Goal: Answer question/provide support

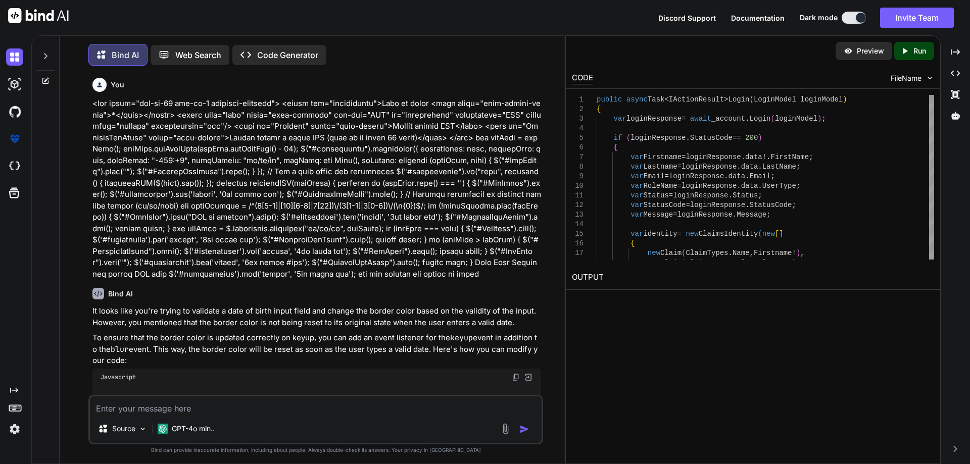
click at [208, 409] on textarea at bounding box center [316, 406] width 452 height 18
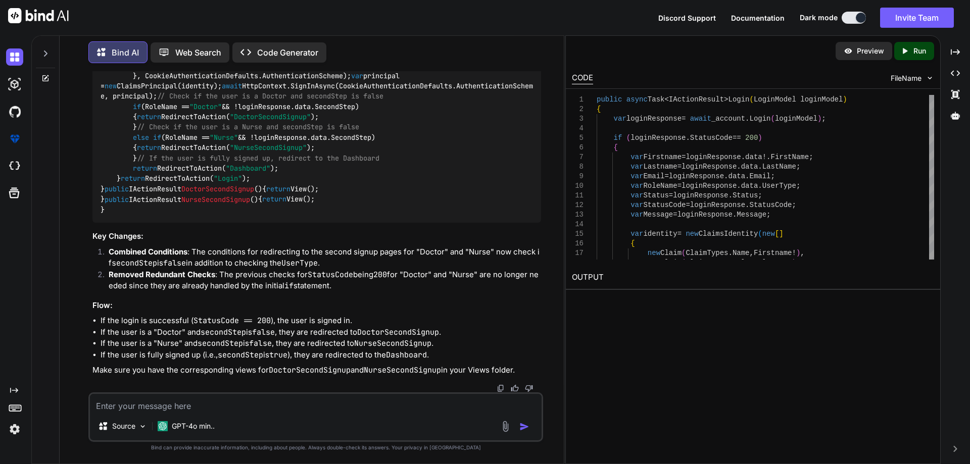
type textarea "@using Microsoft.AspNetCore.Identity @using Microsoft.AspNetCore.Http; @using […"
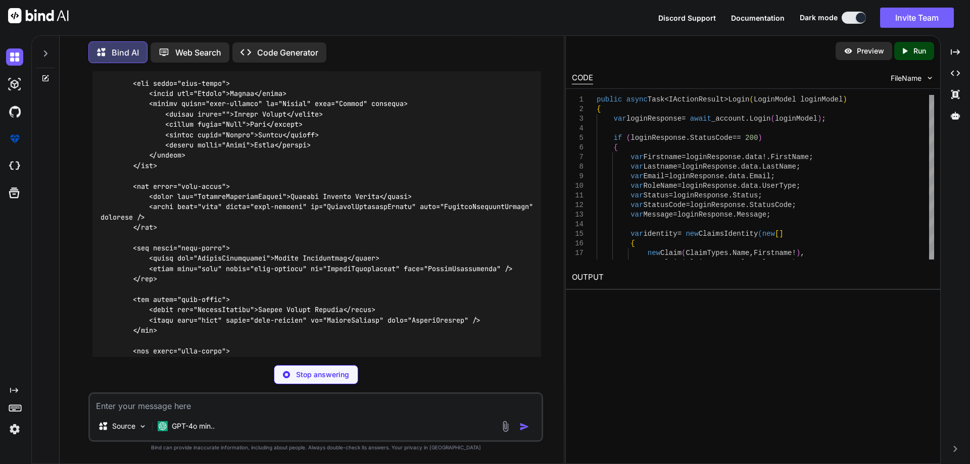
scroll to position [5807, 0]
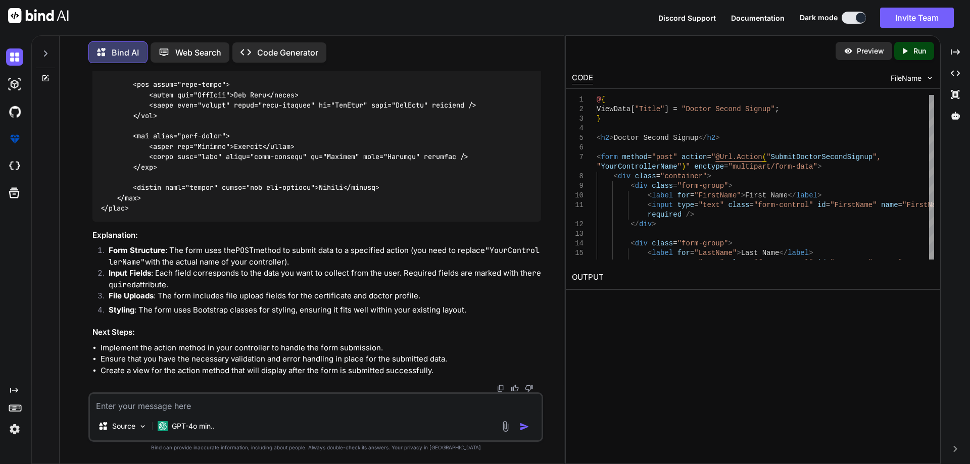
scroll to position [6927, 0]
click at [264, 415] on div "Source GPT-4o min.." at bounding box center [315, 418] width 455 height 50
click at [261, 406] on textarea at bounding box center [316, 403] width 452 height 18
paste textarea "@{ ViewData["Title"] = "Doctor Second Signup"; } <h2>Doctor Second Signup</h2> …"
type textarea "@{ ViewData["Title"] = "Doctor Second Signup"; } <h2>Doctor Second Signup</h2> …"
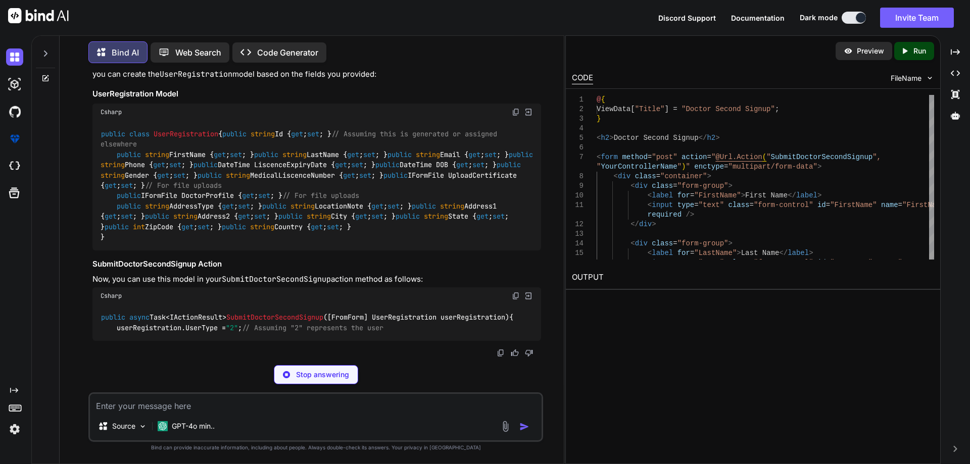
scroll to position [7723, 0]
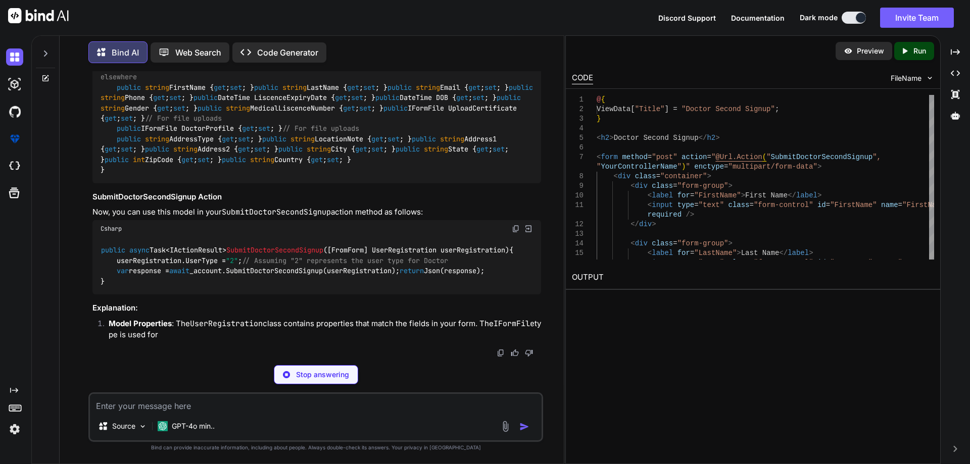
click at [516, 49] on img at bounding box center [516, 45] width 8 height 8
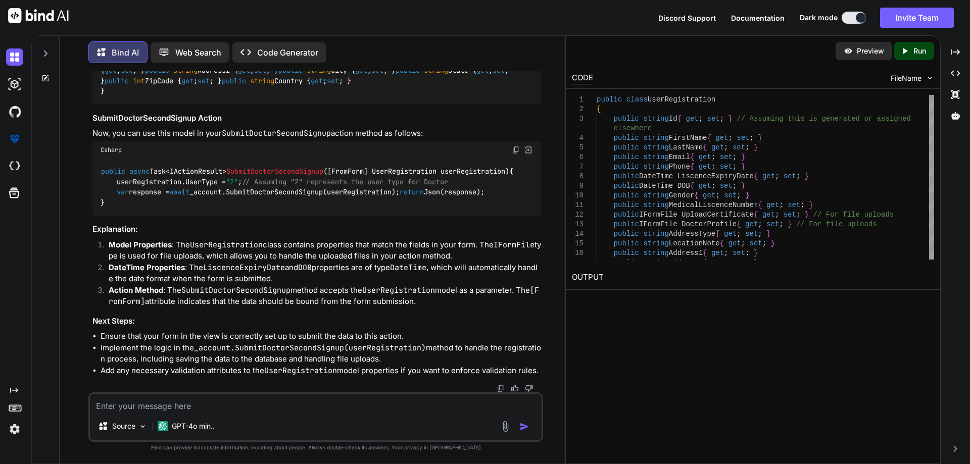
scroll to position [7694, 0]
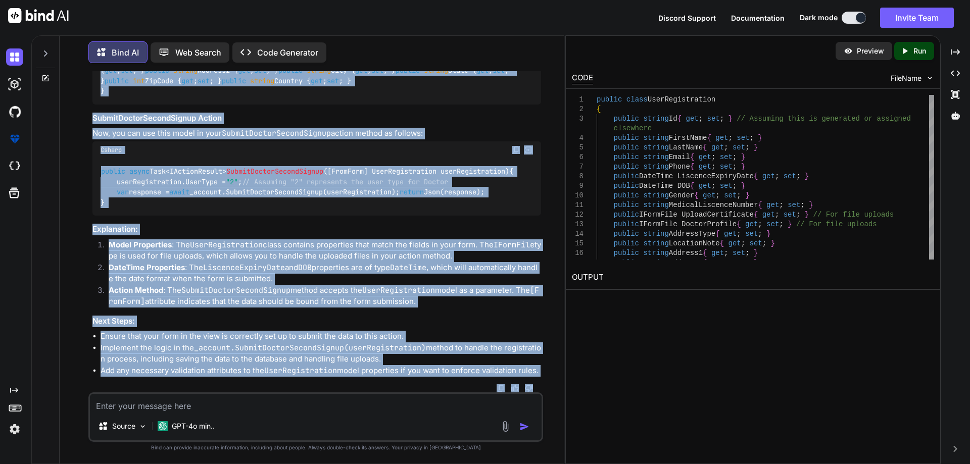
scroll to position [7894, 0]
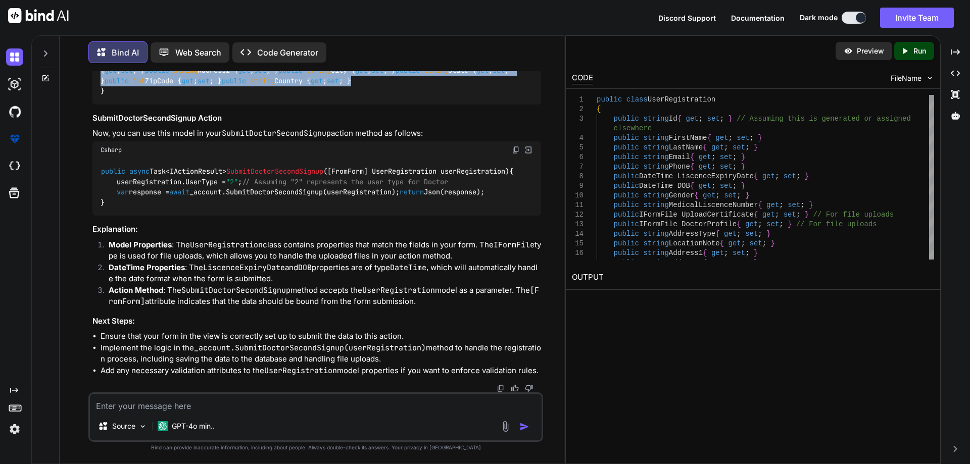
drag, startPoint x: 115, startPoint y: 229, endPoint x: 283, endPoint y: 211, distance: 168.7
click at [283, 104] on div "public class UserRegistration { public string Id { get ; set ; } // Assuming th…" at bounding box center [316, 39] width 449 height 129
copy code "public string Id { get ; set ; } // Assuming this is generated or assigned else…"
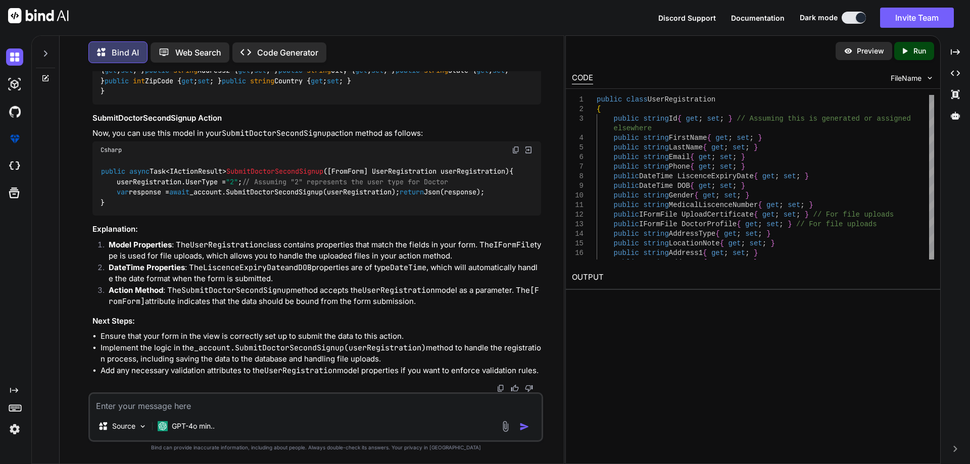
click at [194, 406] on textarea at bounding box center [316, 403] width 452 height 18
paste textarea "<body> <div class="container-fluid ps-0"> <div class="row"> <div class="col-md-…"
type textarea "<body> <div class="container-fluid ps-0"> <div class="row"> <div class="col-md-…"
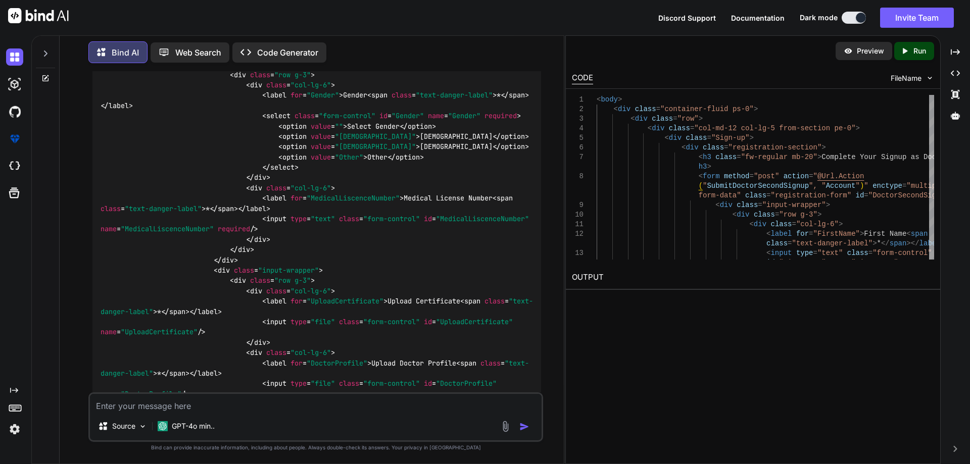
scroll to position [9157, 0]
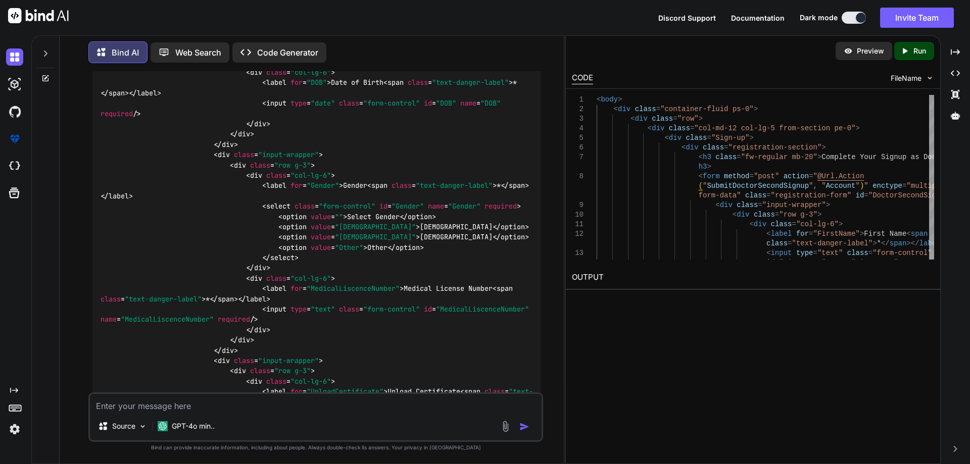
click at [207, 409] on textarea at bounding box center [316, 403] width 452 height 18
paste textarea "@model InfraredIV.Core.WebRequestModel.LoginModel <body> <section class="dashbo…"
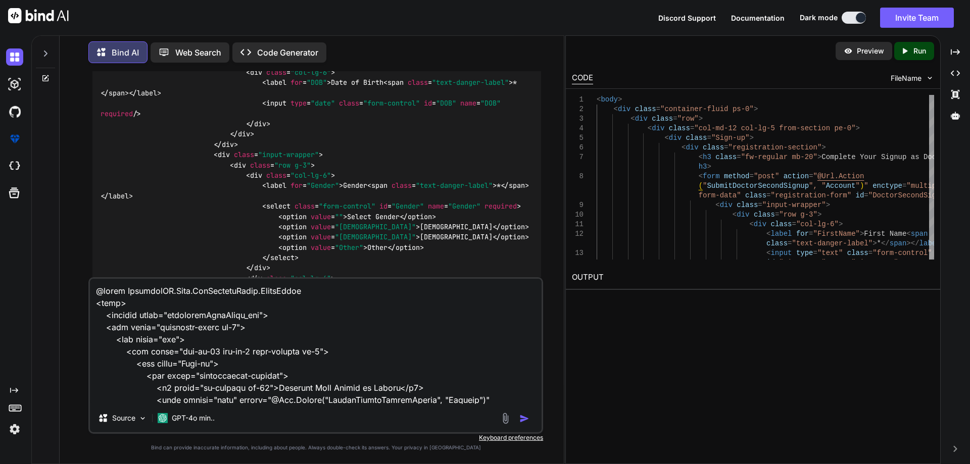
scroll to position [2512, 0]
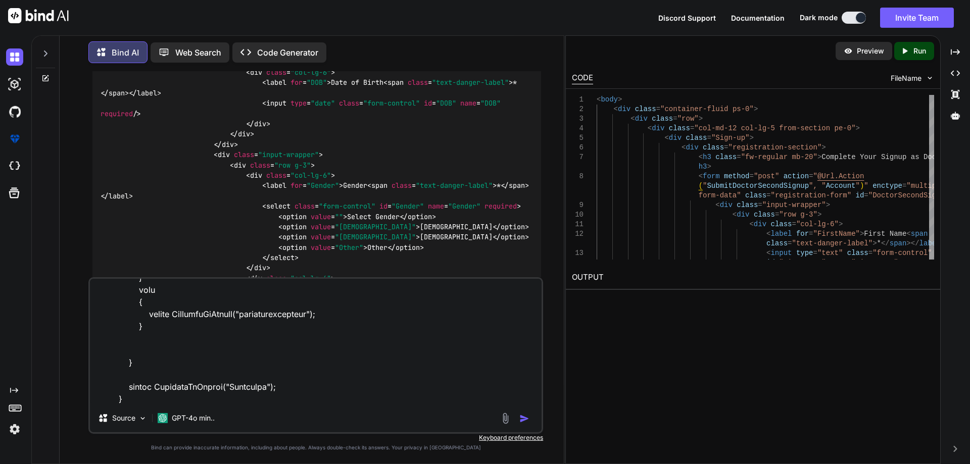
type textarea "@model InfraredIV.Core.WebRequestModel.LoginModel <body> <section class="dashbo…"
click at [522, 420] on img "button" at bounding box center [524, 419] width 10 height 10
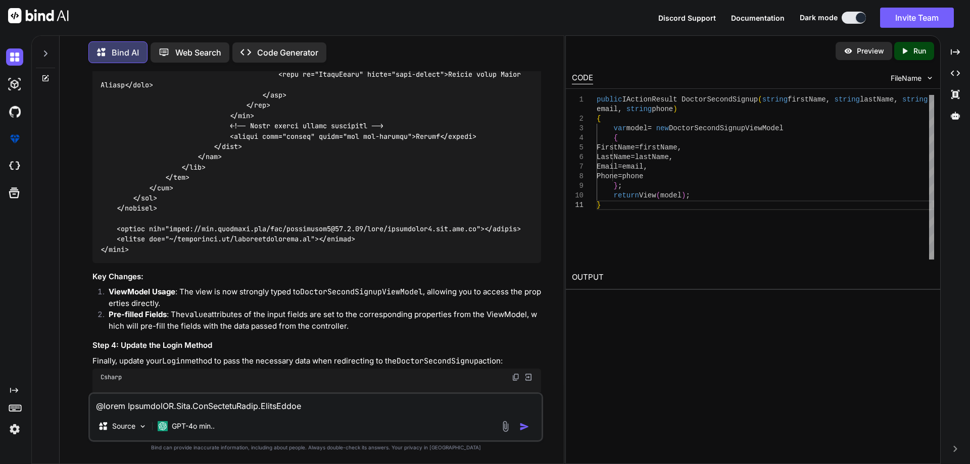
scroll to position [12118, 0]
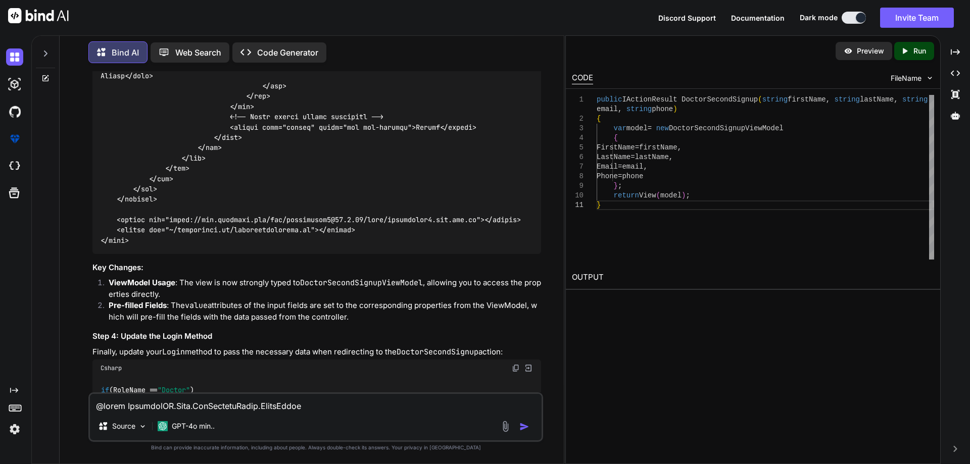
drag, startPoint x: 115, startPoint y: 218, endPoint x: 143, endPoint y: 279, distance: 67.6
copy code "var model = new DoctorSecondSignupViewModel { FirstName = firstName, LastName =…"
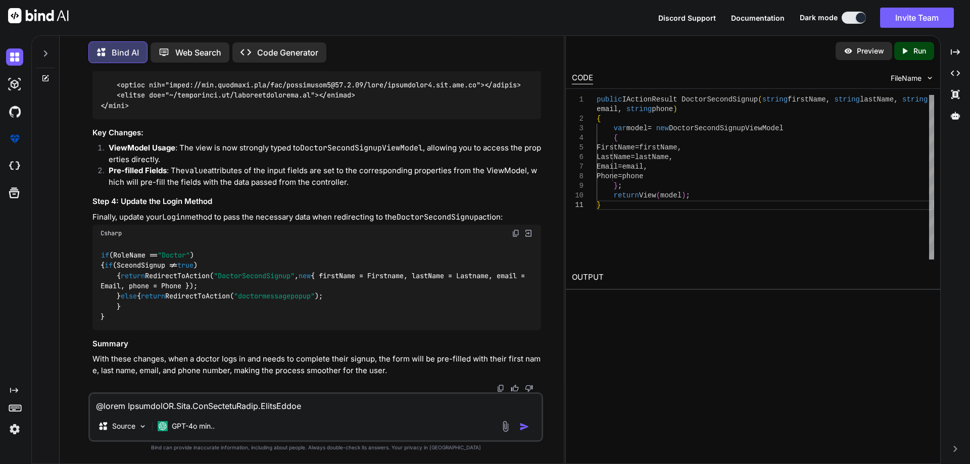
scroll to position [12371, 0]
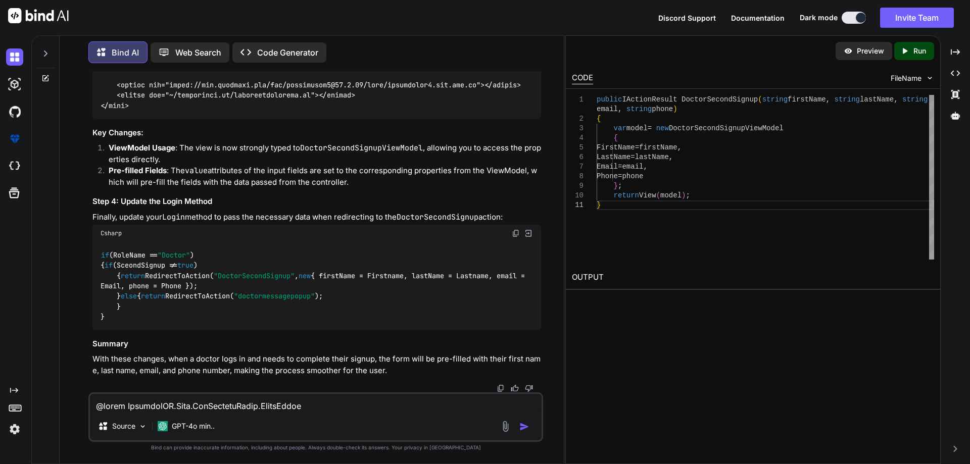
scroll to position [13277, 0]
click at [256, 271] on span ""DoctorSecondSignup"" at bounding box center [254, 275] width 81 height 9
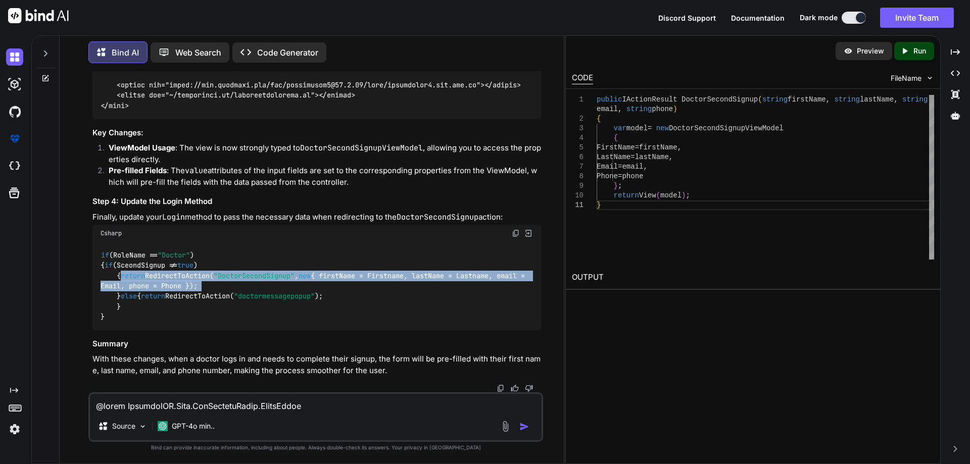
drag, startPoint x: 132, startPoint y: 245, endPoint x: 241, endPoint y: 253, distance: 109.0
click at [241, 253] on div "if (RoleName == "Doctor" ) { if (SceondSignup != true ) { return RedirectToActi…" at bounding box center [316, 286] width 449 height 88
copy code "return RedirectToAction( "DoctorSecondSignup" , new { firstName = Firstname, la…"
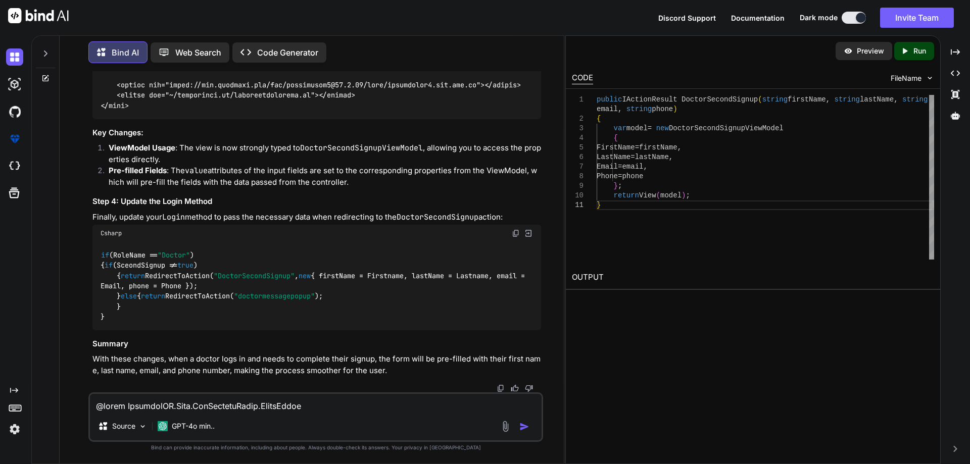
click at [272, 297] on span ""doctormessagepopup"" at bounding box center [274, 296] width 81 height 9
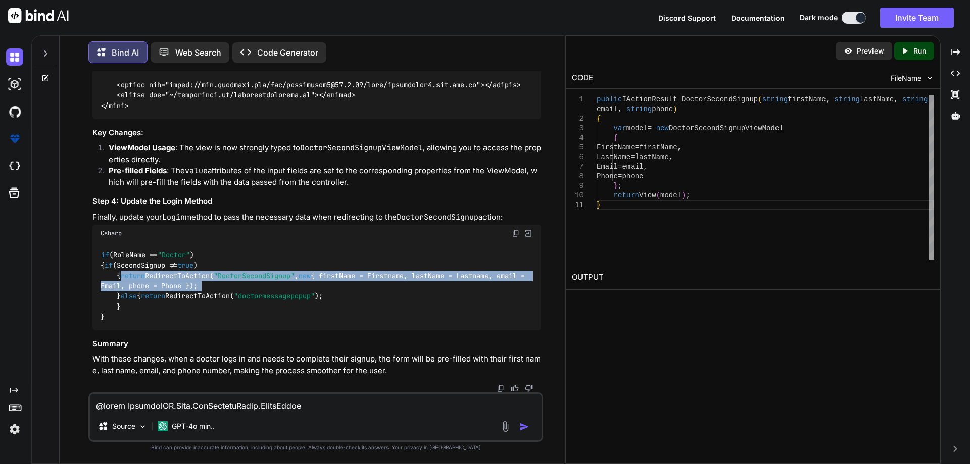
drag, startPoint x: 133, startPoint y: 243, endPoint x: 236, endPoint y: 257, distance: 104.1
click at [236, 257] on div "if (RoleName == "Doctor" ) { if (SceondSignup != true ) { return RedirectToActi…" at bounding box center [316, 286] width 449 height 88
copy code "return RedirectToAction( "DoctorSecondSignup" , new { firstName = Firstname, la…"
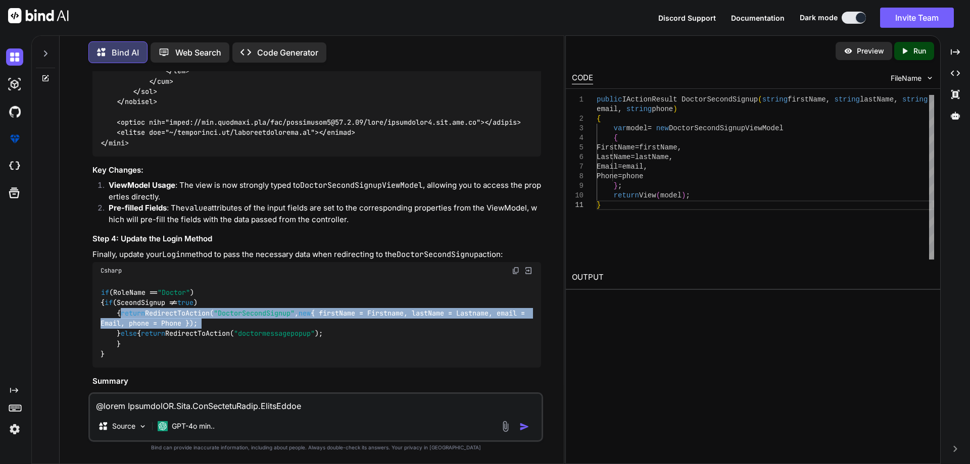
scroll to position [12215, 0]
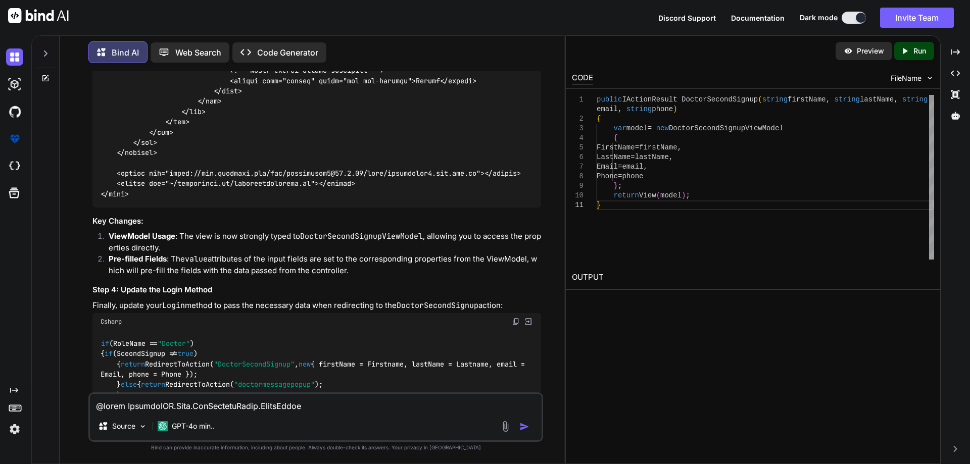
drag, startPoint x: 112, startPoint y: 170, endPoint x: 131, endPoint y: 229, distance: 62.2
click at [217, 409] on textarea at bounding box center [316, 403] width 452 height 18
paste textarea "public IActionResult DoctorSecondSignup(LoginResponse loginResponse) { return V…"
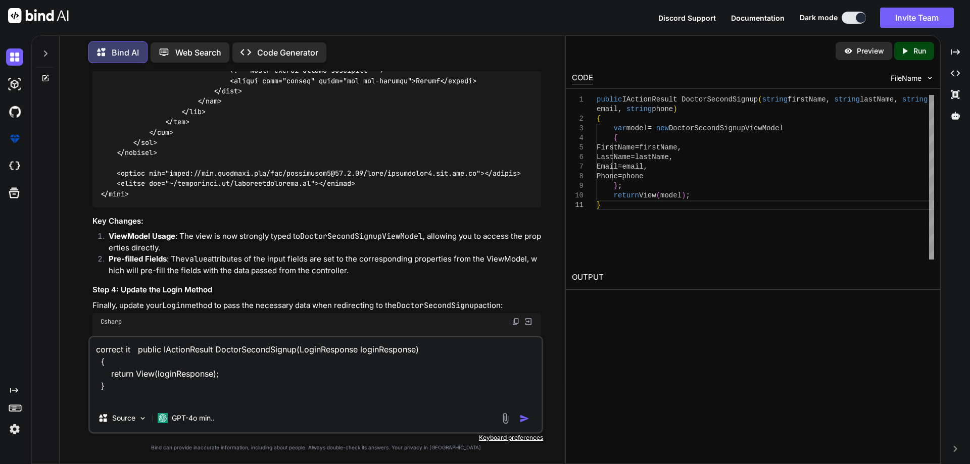
paste textarea "public async Task<IActionResult> Login(LoginModel loginModel) { var loginRespon…"
type textarea "correct it public IActionResult DoctorSecondSignup(LoginResponse loginResponse)…"
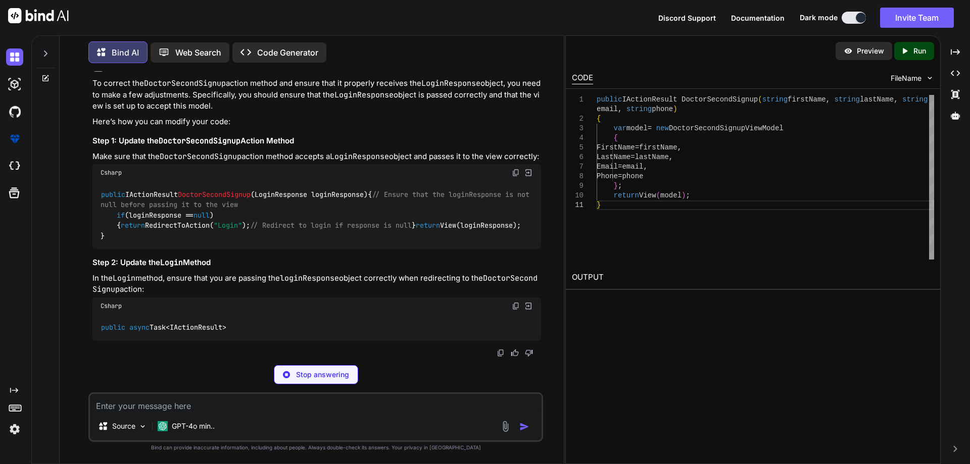
scroll to position [13830, 0]
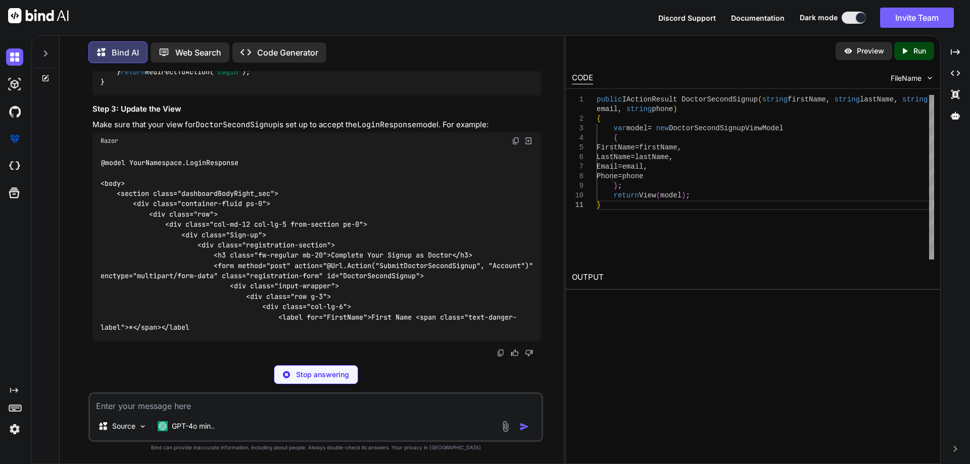
scroll to position [14184, 0]
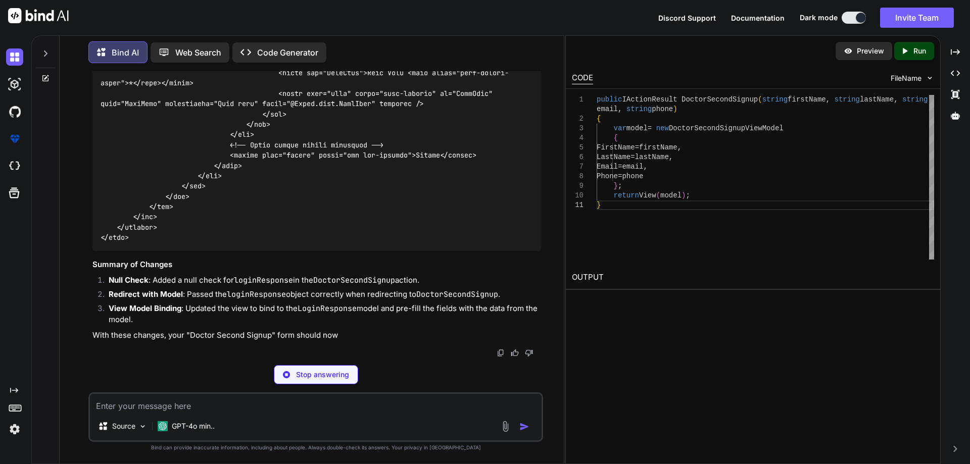
copy code "loginResponse"
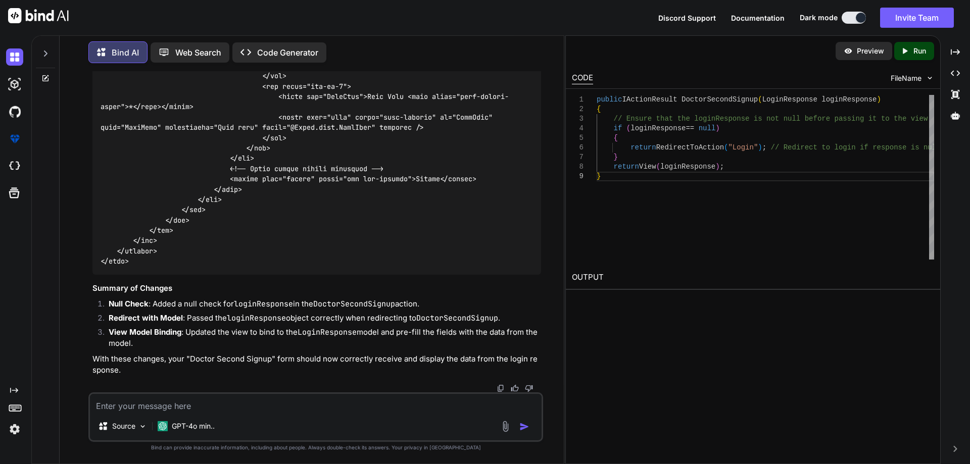
click at [166, 409] on textarea at bounding box center [316, 403] width 452 height 18
paste textarea "An unhandled exception occurred while processing the request. InvalidOperationE…"
type textarea "give me error like An unhandled exception occurred while processing the request…"
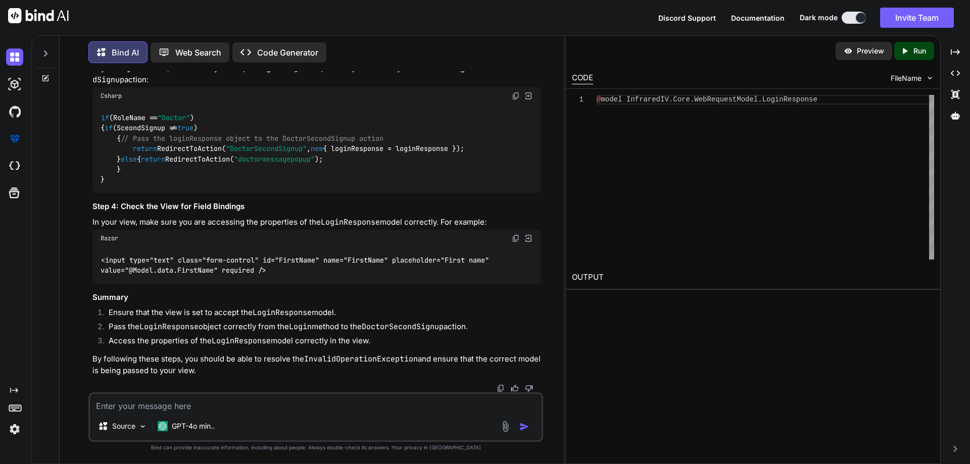
scroll to position [15427, 0]
drag, startPoint x: 229, startPoint y: 266, endPoint x: 114, endPoint y: 221, distance: 123.5
click at [114, 31] on code "public IActionResult DoctorSecondSignup ( LoginResponse loginResponse ) { // En…" at bounding box center [317, 6] width 433 height 52
copy code "if (loginResponse == null ) { return RedirectToAction( "Login" ); // Redirect t…"
click at [154, 403] on textarea at bounding box center [316, 403] width 452 height 18
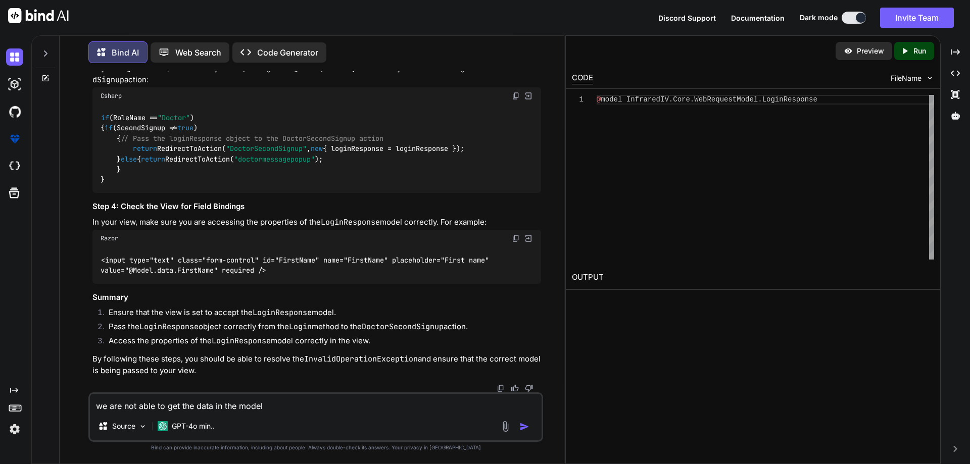
paste textarea "public IActionResult DoctorSecondSignup(LoginResponse Loginresponse) { if (Logi…"
type textarea "we are not able to get the data in the model public IActionResult DoctorSecondS…"
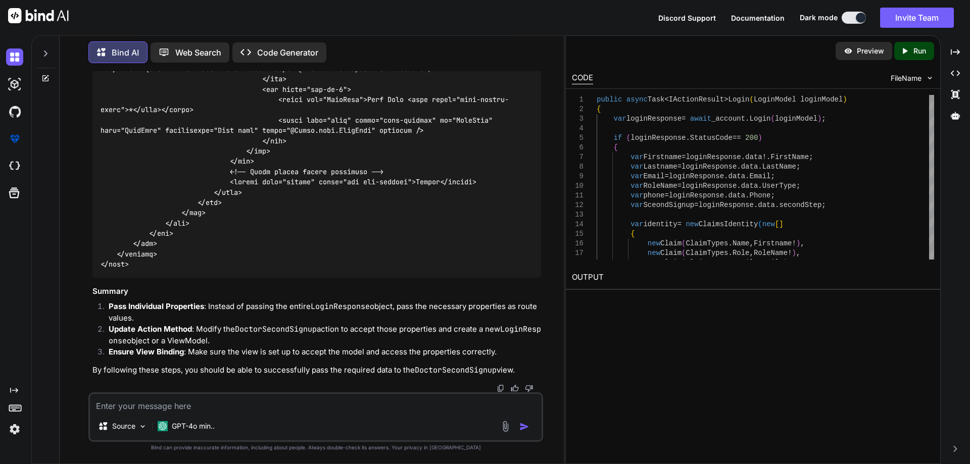
scroll to position [16430, 0]
drag, startPoint x: 188, startPoint y: 290, endPoint x: 156, endPoint y: 226, distance: 71.6
copy code "return RedirectToAction( "DoctorSecondSignup" , new { FirstName = Firstname, La…"
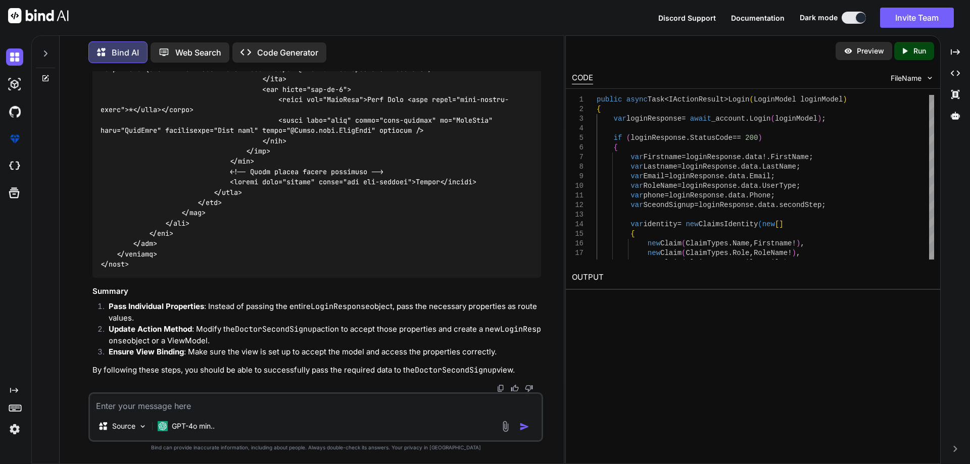
drag, startPoint x: 266, startPoint y: 175, endPoint x: 516, endPoint y: 178, distance: 250.2
copy span "string firstName, string lastName, string email, string phone"
drag, startPoint x: 114, startPoint y: 207, endPoint x: 236, endPoint y: 321, distance: 167.0
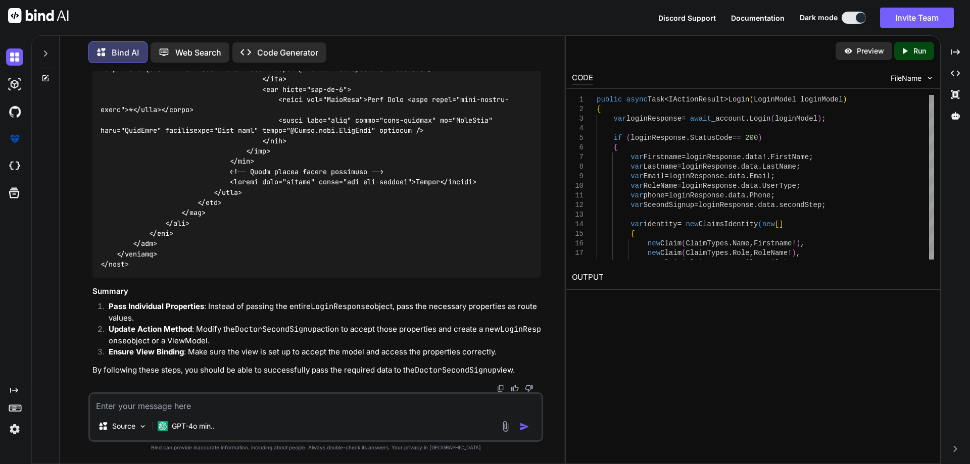
copy code "var loginResponse = new LoginResponse { data = new LoginData // Assuming LoginD…"
drag, startPoint x: 101, startPoint y: 257, endPoint x: 328, endPoint y: 267, distance: 227.6
click at [328, 267] on div at bounding box center [316, 74] width 449 height 408
copy code "@model InfraredIV.Core.WebRequestModel.LoginResponse"
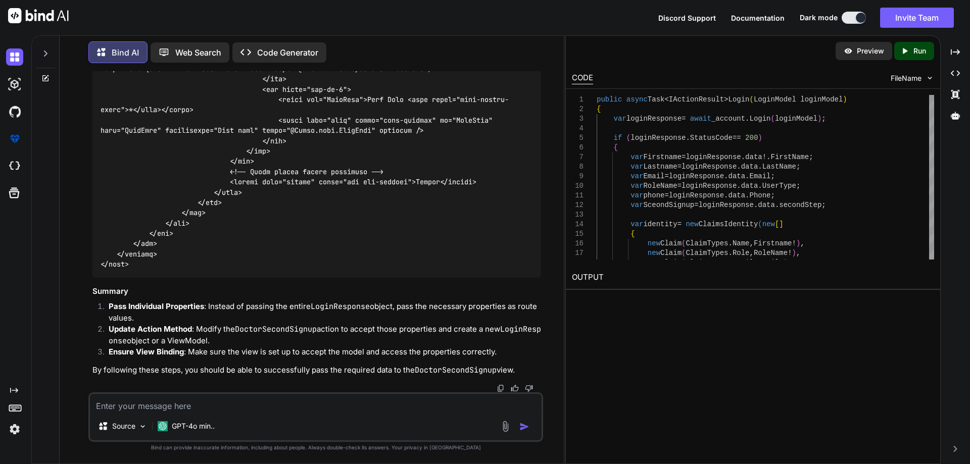
click at [207, 405] on textarea at bounding box center [316, 403] width 452 height 18
paste textarea "<button type="submit" class="btn btn-primary" onclick="doctorsceondsignup" >Sub…"
click at [382, 406] on textarea "<button type="submit" class="btn btn-primary" onclick="doctorsceondsignup" >Sub…" at bounding box center [316, 403] width 452 height 18
click at [398, 406] on textarea "<button type="submit" class="btn btn-primary" onclick="doctorsceondsignup" >Sub…" at bounding box center [316, 403] width 452 height 18
click at [367, 406] on textarea "<button type="submit" class="btn btn-primary" onclick="doctorsceondsignup()" >S…" at bounding box center [316, 403] width 452 height 18
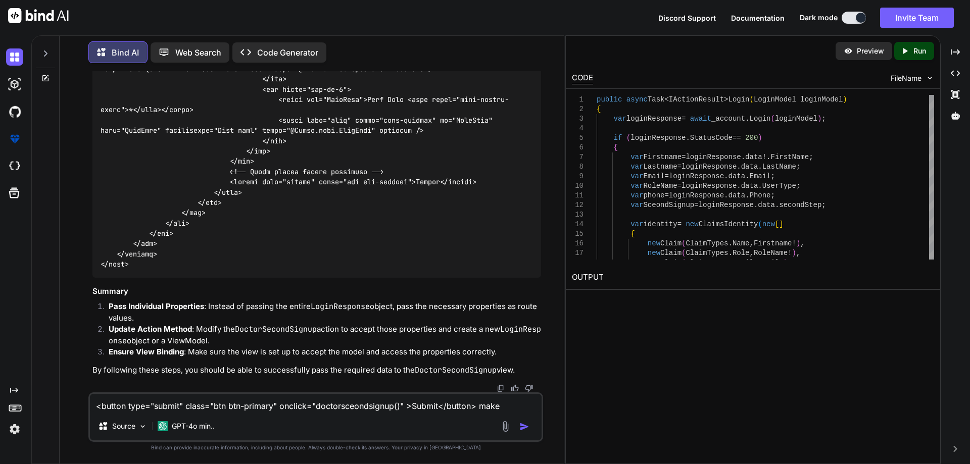
click at [367, 406] on textarea "<button type="submit" class="btn btn-primary" onclick="doctorsceondsignup()" >S…" at bounding box center [316, 403] width 452 height 18
click at [511, 405] on textarea "<button type="submit" class="btn btn-primary" onclick="doctorsceondsignup()" >S…" at bounding box center [316, 403] width 452 height 18
paste textarea "doctorsceondsignup"
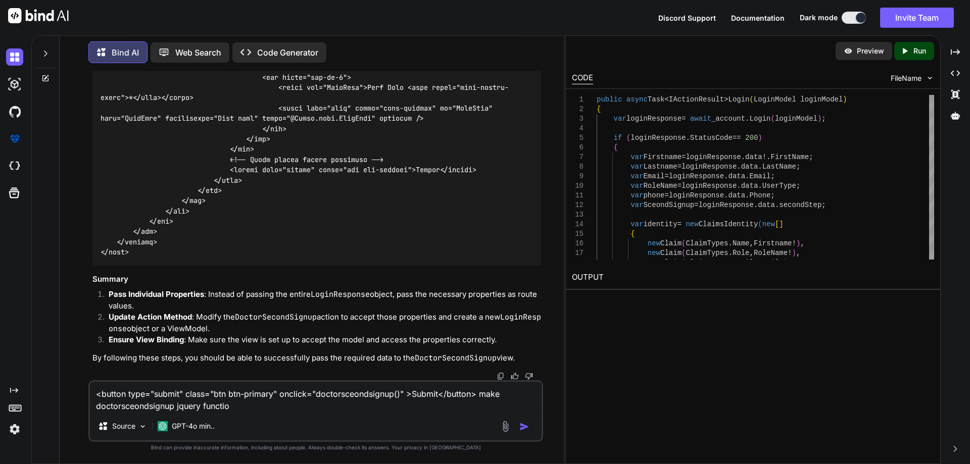
type textarea "<button type="submit" class="btn btn-primary" onclick="doctorsceondsignup()" >S…"
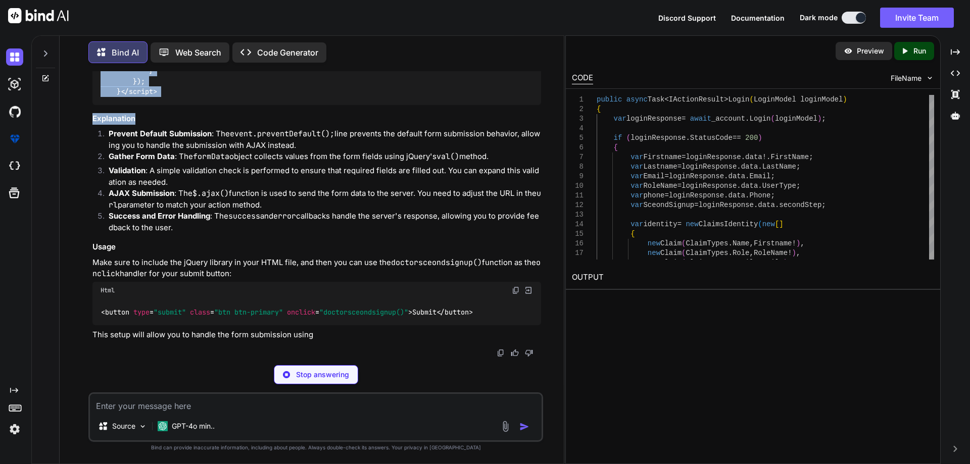
scroll to position [17993, 0]
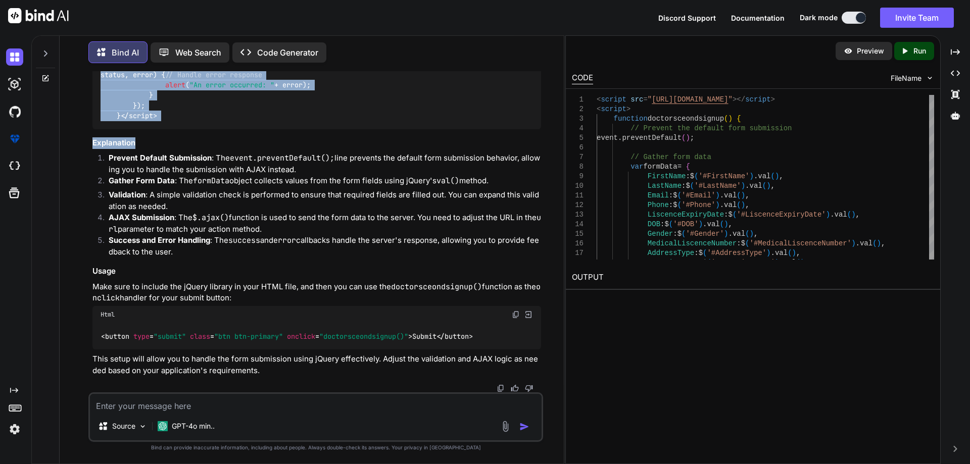
drag, startPoint x: 118, startPoint y: 98, endPoint x: 350, endPoint y: 315, distance: 317.8
click at [350, 129] on div "< script src = "[URL][DOMAIN_NAME]" > </ script > < script > function doctorsce…" at bounding box center [316, 2] width 449 height 253
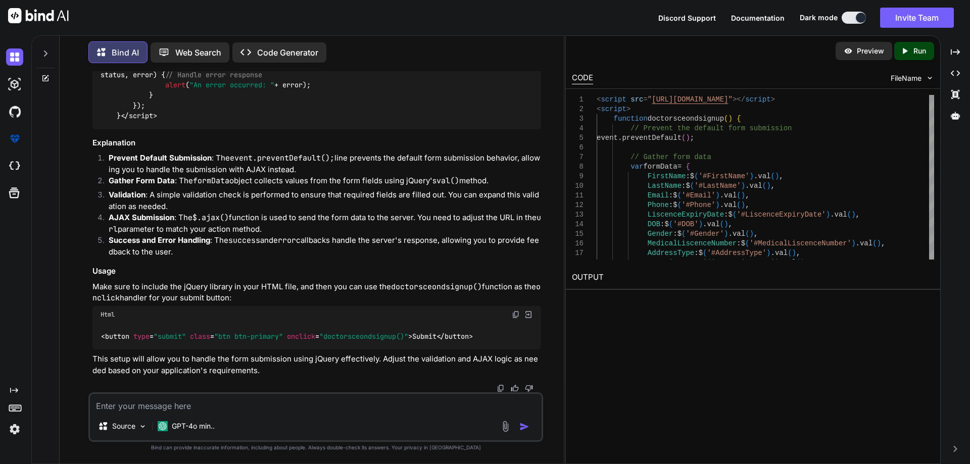
click at [187, 398] on textarea at bounding box center [316, 403] width 452 height 18
paste textarea "@model InfraredIV.Core.WebRequestModel.LoginResponse <body> <section class="das…"
type textarea "@model InfraredIV.Core.WebRequestModel.LoginResponse <body> <section class="das…"
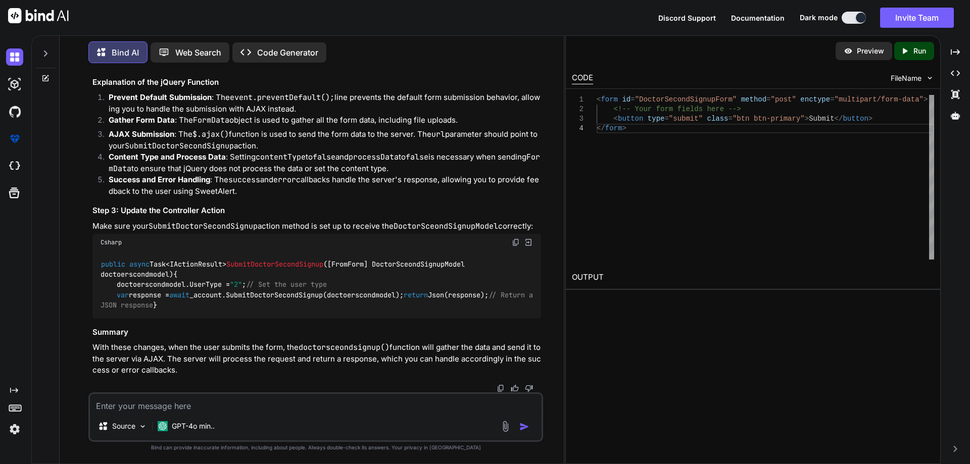
scroll to position [19811, 0]
click at [250, 404] on textarea at bounding box center [316, 403] width 452 height 18
type textarea "could you create function with all field which is i just provided"
click at [525, 425] on img "button" at bounding box center [524, 427] width 10 height 10
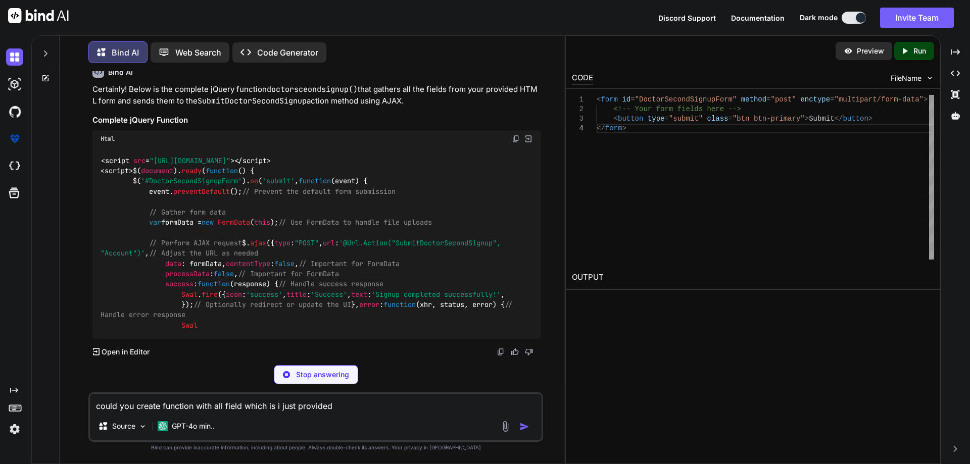
scroll to position [20284, 0]
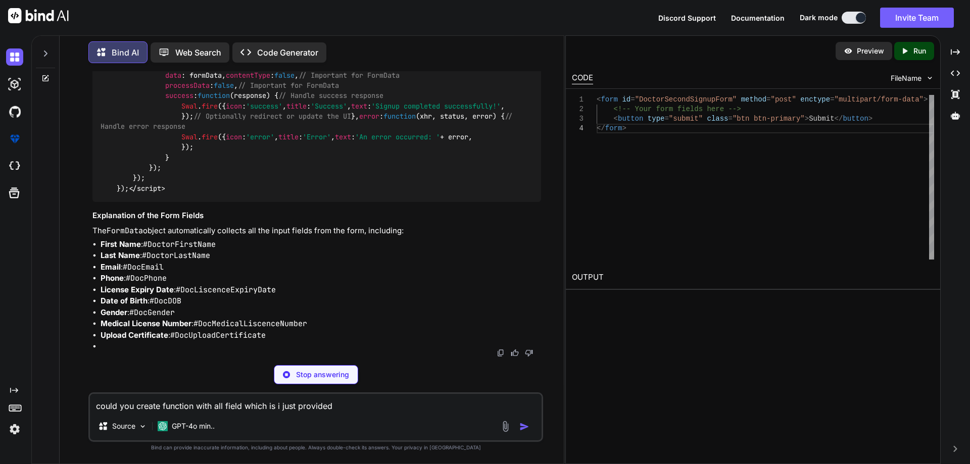
drag, startPoint x: 148, startPoint y: 132, endPoint x: 289, endPoint y: 129, distance: 141.0
click at [289, 129] on span "$( document ). ready ( function ( ) { $( '#DoctorSecondSignupForm' ). on ( 'sub…" at bounding box center [309, 85] width 416 height 215
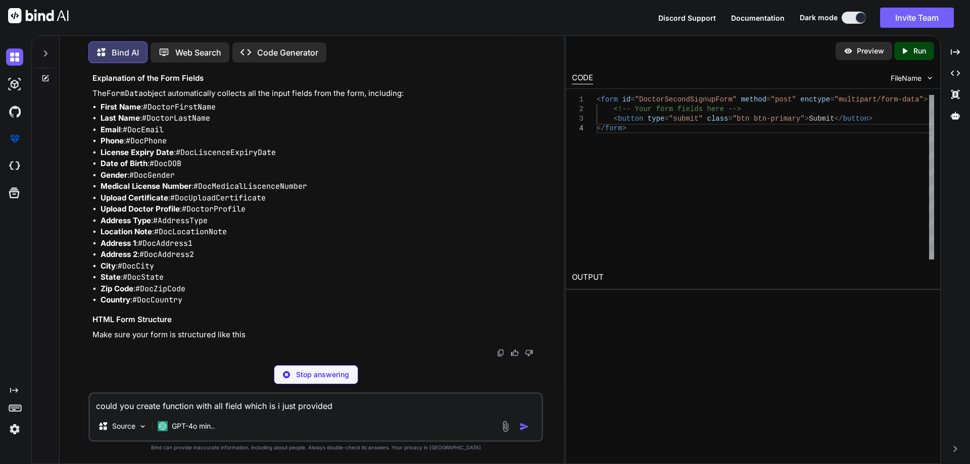
click at [196, 406] on textarea "could you create function with all field which is i just provided" at bounding box center [316, 403] width 452 height 18
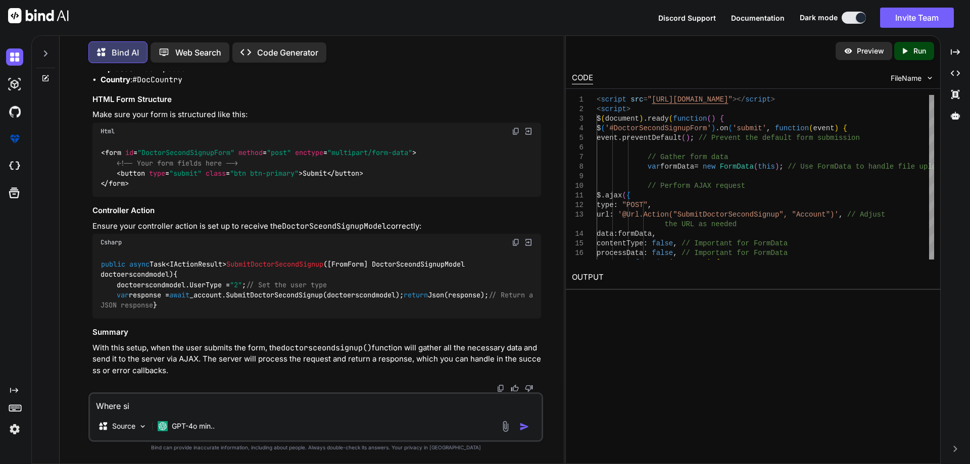
click at [162, 402] on textarea "Where si" at bounding box center [316, 403] width 452 height 18
drag, startPoint x: 63, startPoint y: 401, endPoint x: 0, endPoint y: 366, distance: 72.0
click at [0, 366] on div "Created with Pixso. Bind AI Web Search Created with Pixso. Code Generator You B…" at bounding box center [485, 249] width 970 height 429
paste textarea "@model InfraredIV.Core.WebRequestModel.LoginResponse <body> <section class="das…"
type textarea "@model InfraredIV.Core.WebRequestModel.LoginResponse <body> <section class="das…"
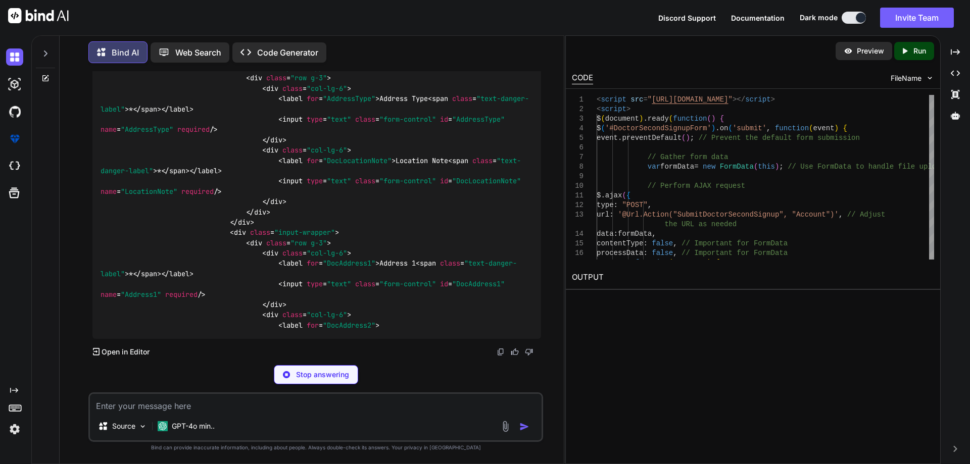
scroll to position [23346, 0]
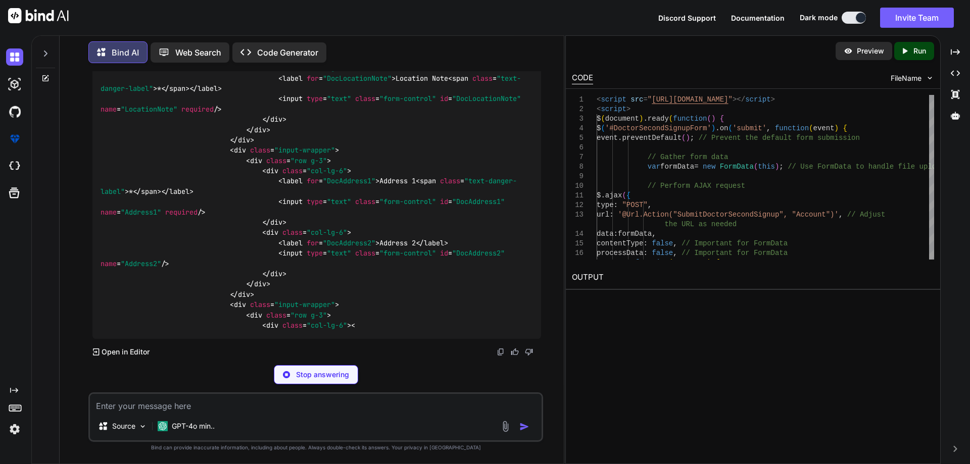
click at [206, 114] on span "required" at bounding box center [197, 109] width 32 height 9
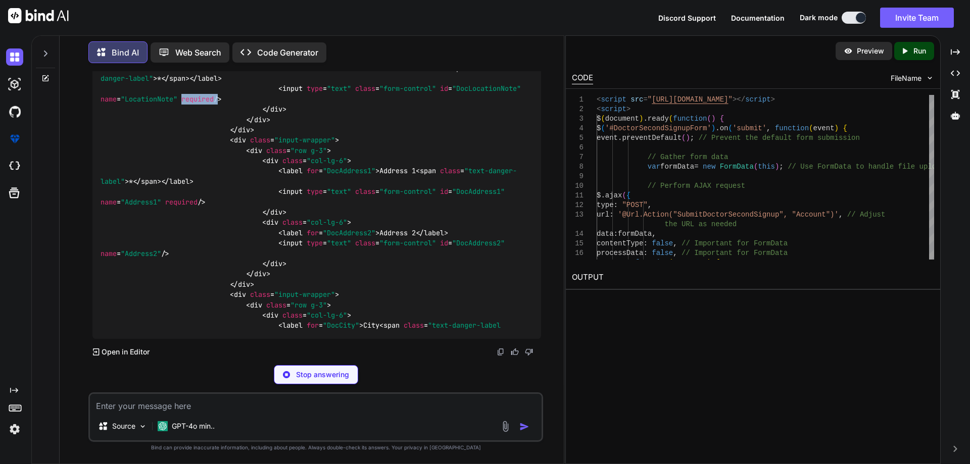
click at [206, 104] on span "required" at bounding box center [197, 98] width 32 height 9
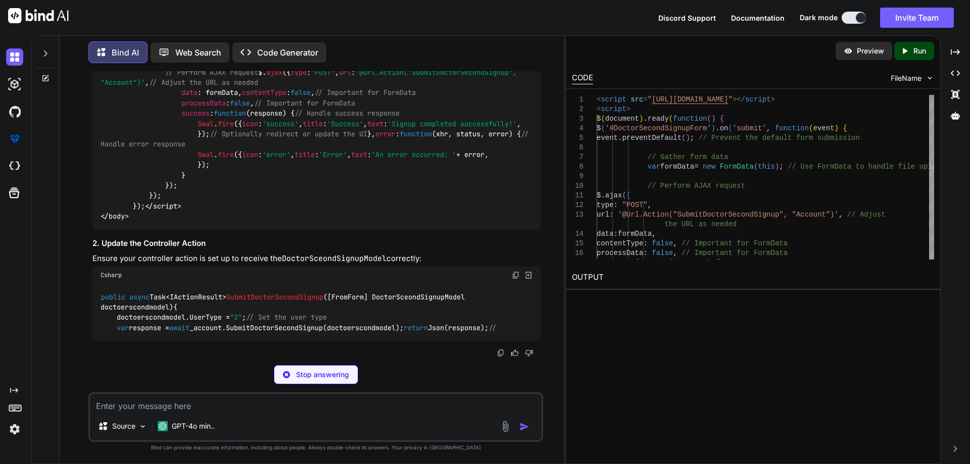
scroll to position [24046, 0]
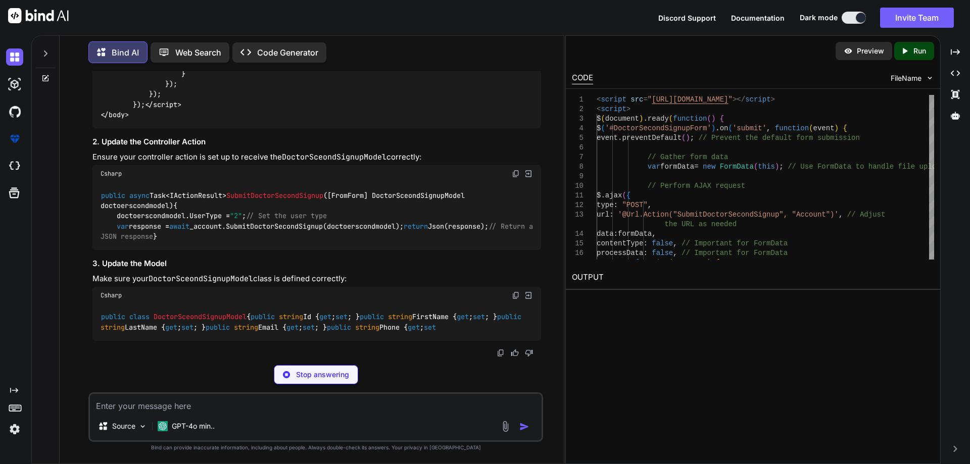
drag, startPoint x: 164, startPoint y: 182, endPoint x: 256, endPoint y: 180, distance: 92.0
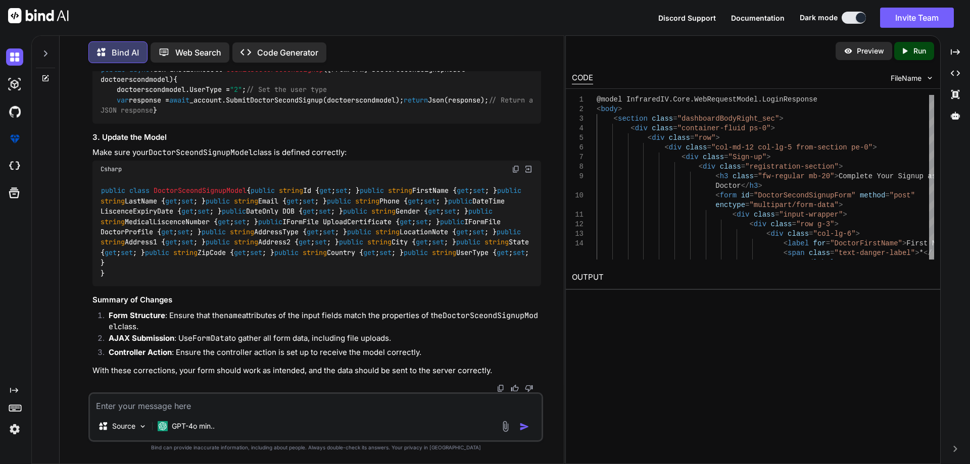
scroll to position [22125, 0]
click at [273, 395] on textarea at bounding box center [316, 403] width 452 height 18
click at [216, 405] on textarea at bounding box center [316, 403] width 452 height 18
type textarea "i"
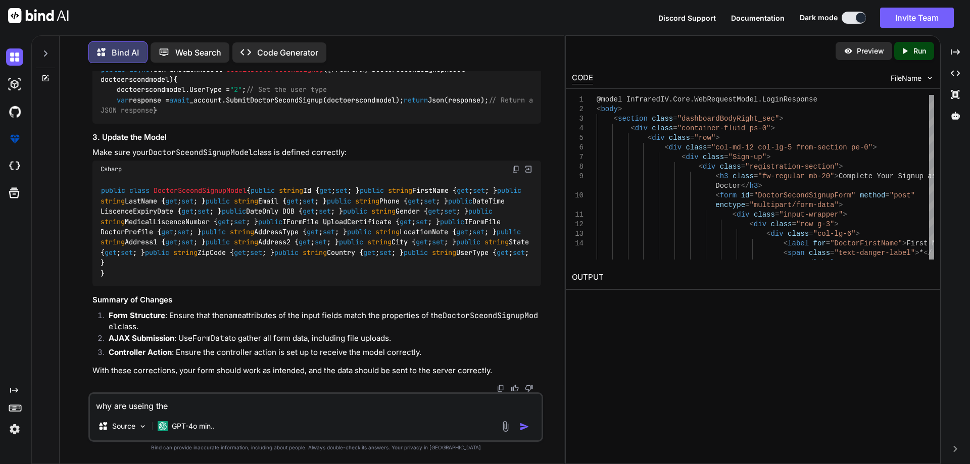
click at [192, 407] on textarea "why are useing the" at bounding box center [316, 403] width 452 height 18
paste textarea "DoctorSecondSignupForm"
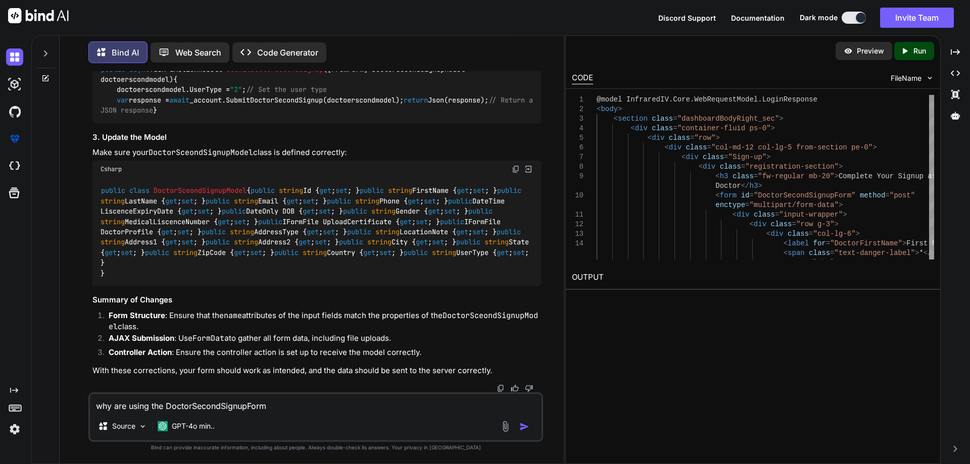
drag, startPoint x: 214, startPoint y: 184, endPoint x: 180, endPoint y: 198, distance: 36.3
drag, startPoint x: 168, startPoint y: 406, endPoint x: 323, endPoint y: 406, distance: 155.1
click at [323, 406] on textarea "why are using the DoctorSecondSignupForm" at bounding box center [316, 403] width 452 height 18
paste textarea "<form id="DoctorSecondSignupForm" method="post" enctype="multipart/form-data">"
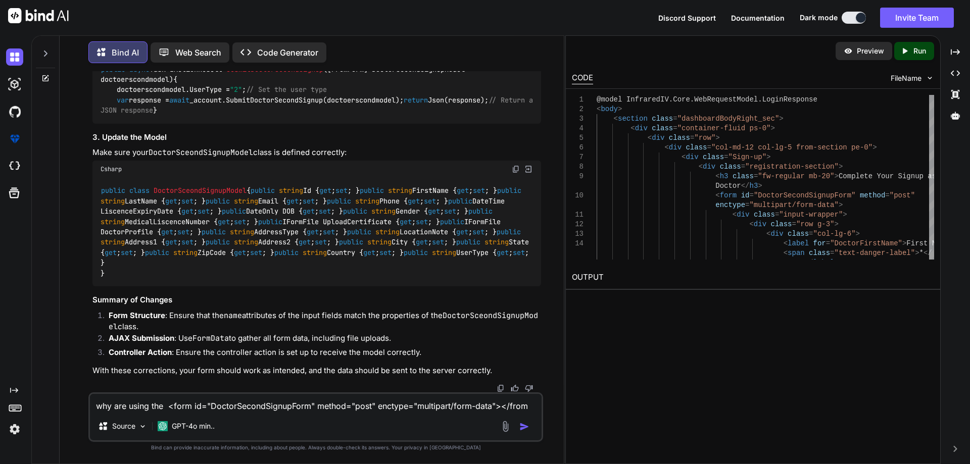
type textarea "why are using the <form id="DoctorSecondSignupForm" method="post" enctype="mult…"
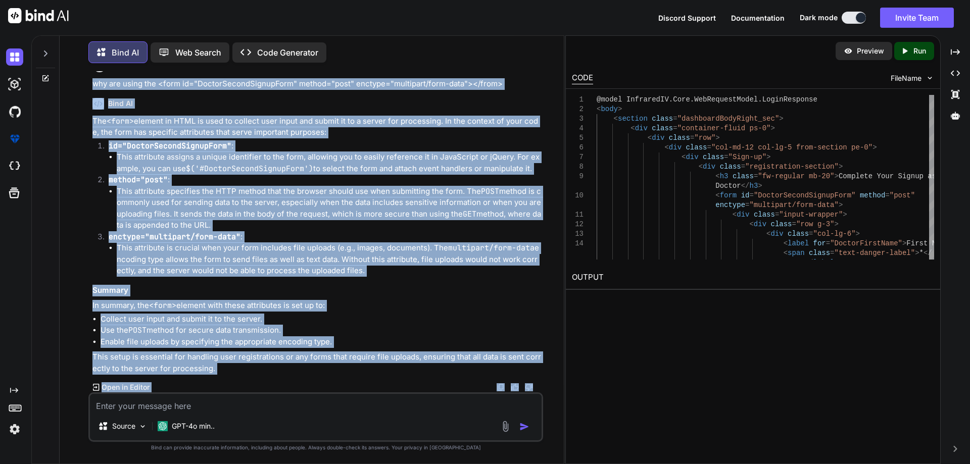
scroll to position [24285, 0]
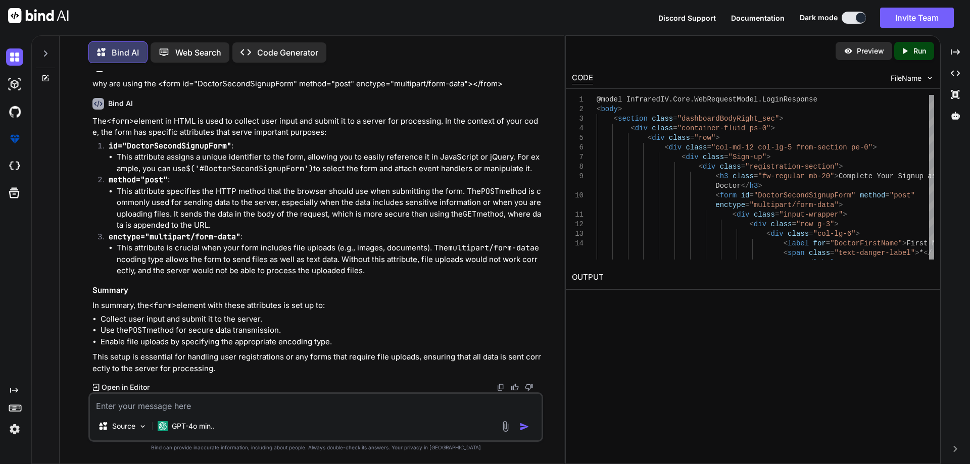
drag, startPoint x: 145, startPoint y: 184, endPoint x: 353, endPoint y: 242, distance: 216.2
click at [164, 401] on textarea at bounding box center [316, 403] width 452 height 18
paste textarea "@model InfraredIV.Core.WebRequestModel.LoginResponse <body> <section class="das…"
type textarea "@model InfraredIV.Core.WebRequestModel.LoginResponse <body> <section class="das…"
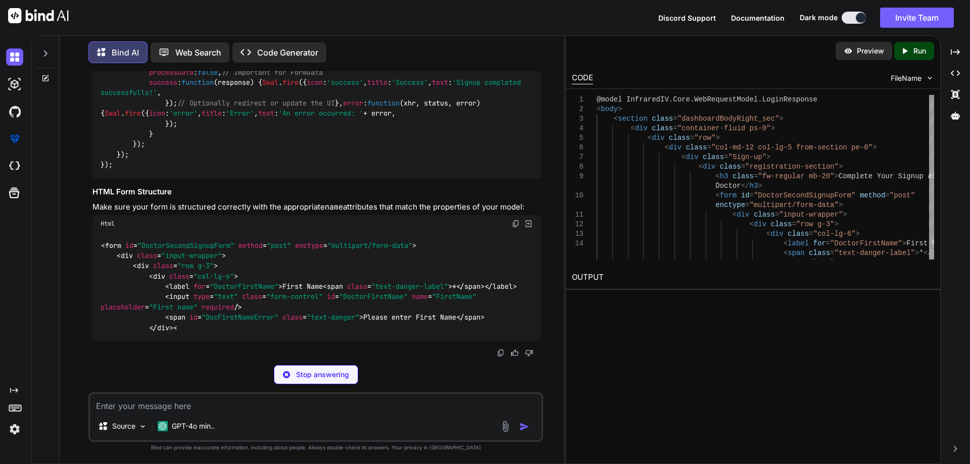
scroll to position [26071, 0]
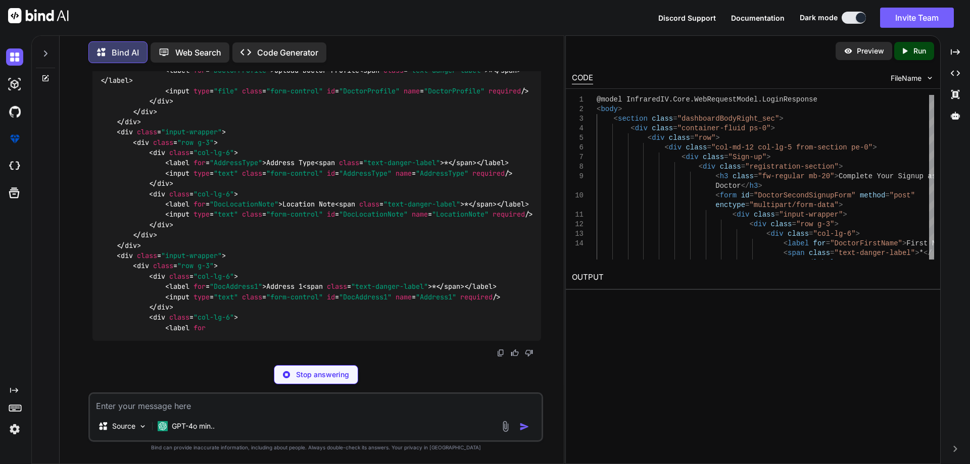
click at [173, 395] on textarea at bounding box center [316, 403] width 452 height 18
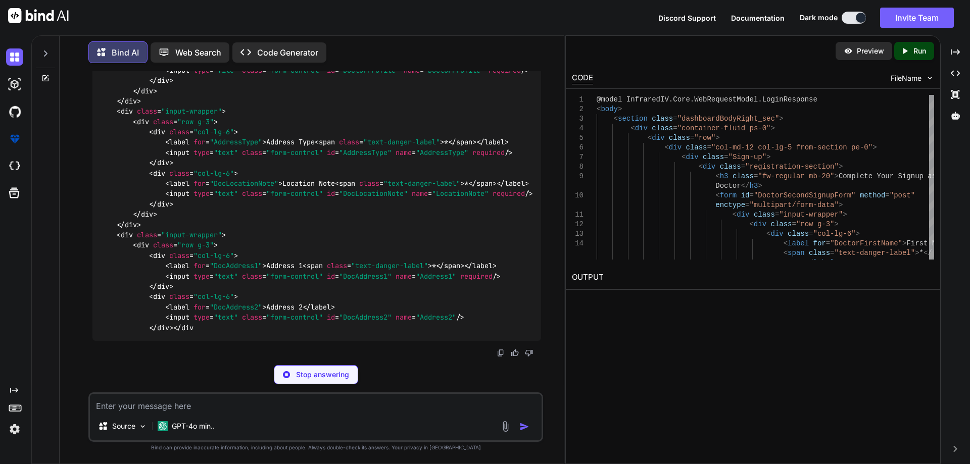
paste textarea "@model InfraredIV.Core.WebRequestModel.LoginResponse <body> <section class="das…"
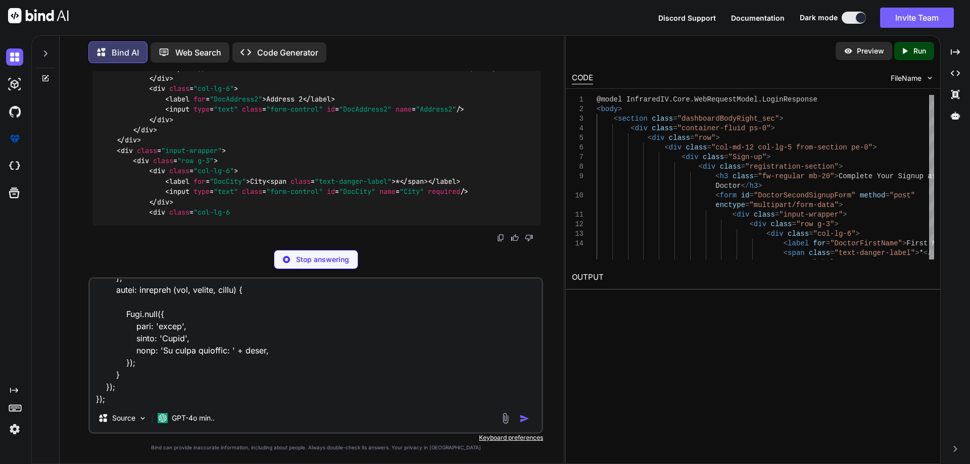
type textarea "@model InfraredIV.Core.WebRequestModel.LoginResponse <body> <section class="das…"
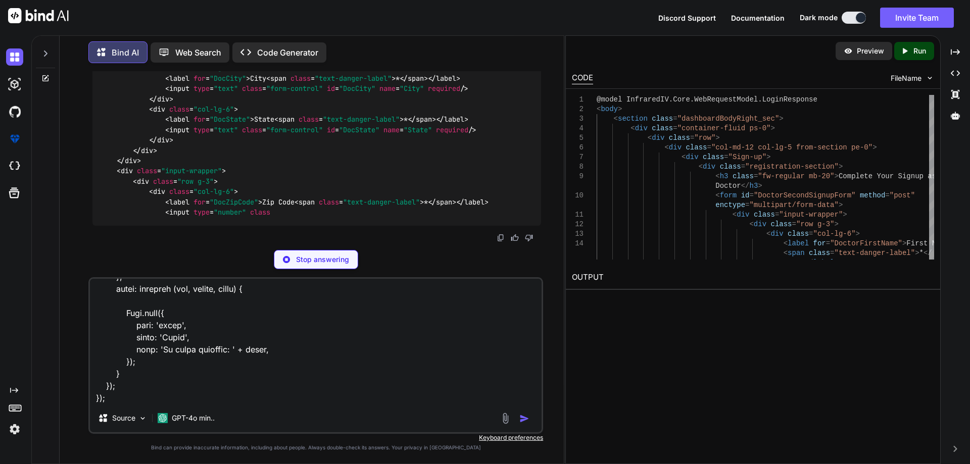
scroll to position [27132, 0]
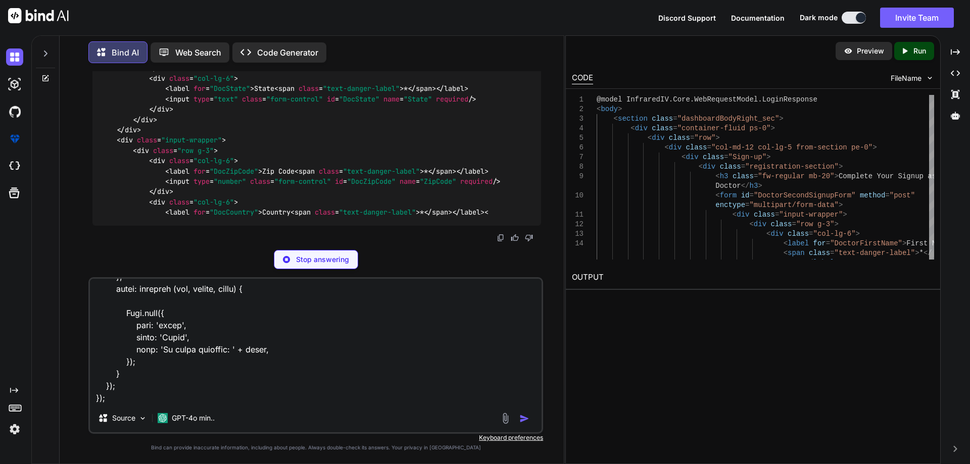
click at [306, 257] on p "Stop answering" at bounding box center [322, 260] width 53 height 10
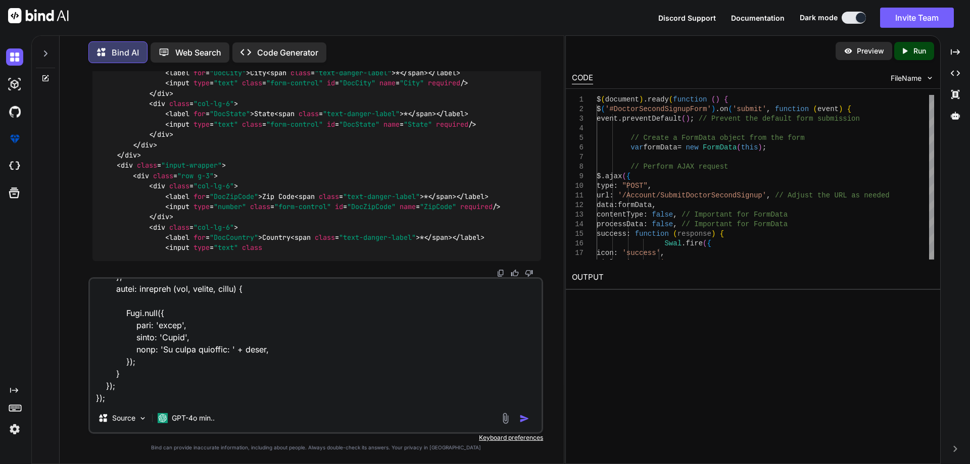
click at [525, 417] on img "button" at bounding box center [524, 419] width 10 height 10
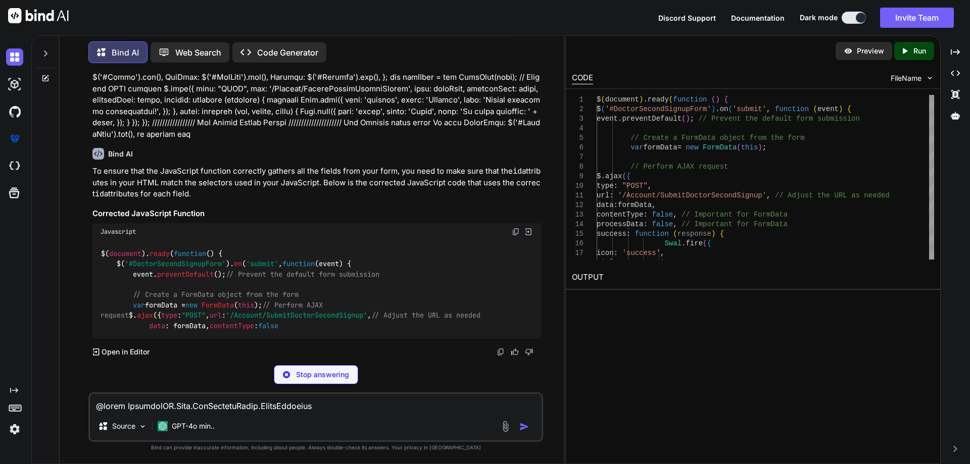
scroll to position [28750, 0]
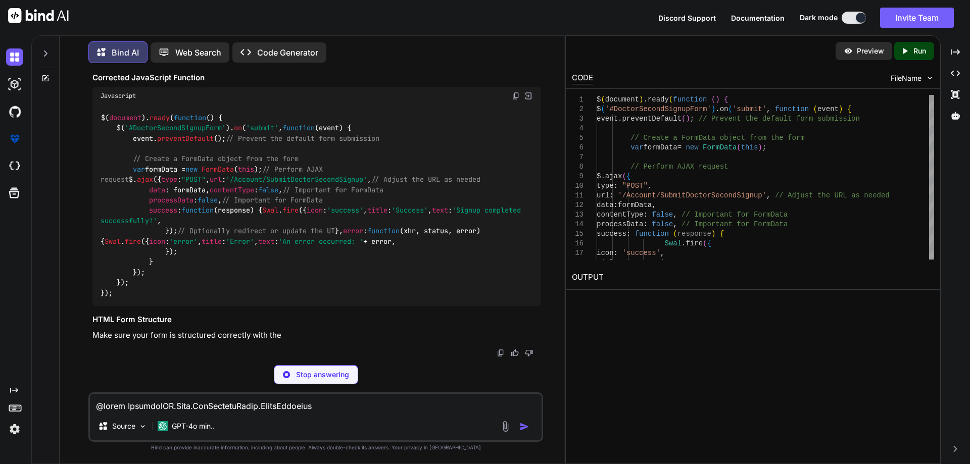
click at [165, 402] on textarea at bounding box center [316, 403] width 452 height 18
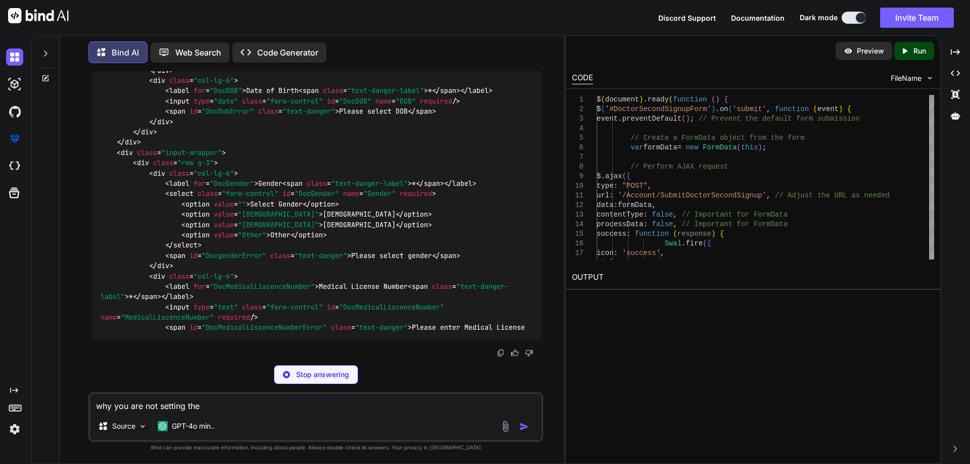
click at [223, 402] on textarea "why you are not setting the" at bounding box center [316, 403] width 452 height 18
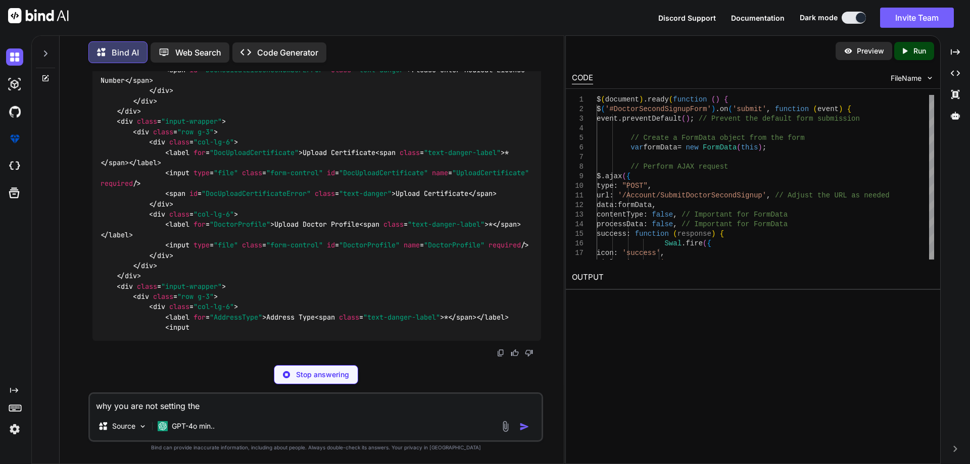
scroll to position [28851, 0]
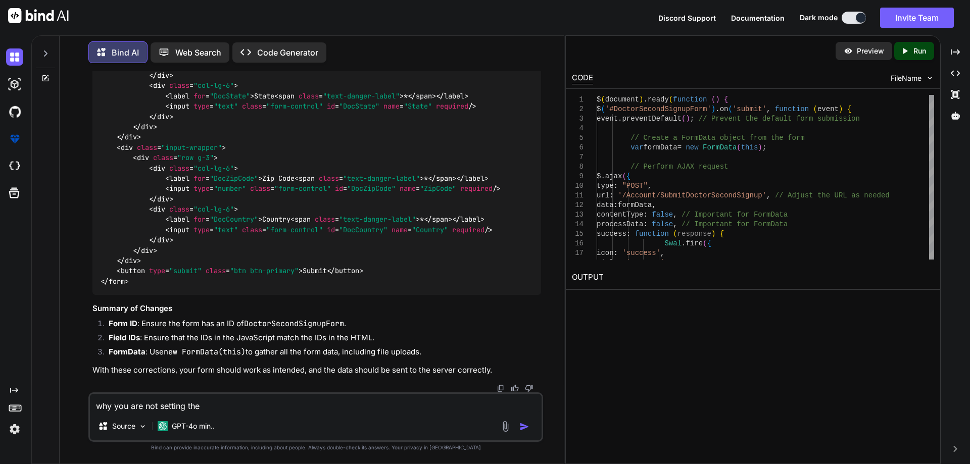
click at [237, 408] on textarea "why you are not setting the" at bounding box center [316, 403] width 452 height 18
paste textarea "var formData = { FirstName: $('#FirstName').[PERSON_NAME](), LastName: $('#Last…"
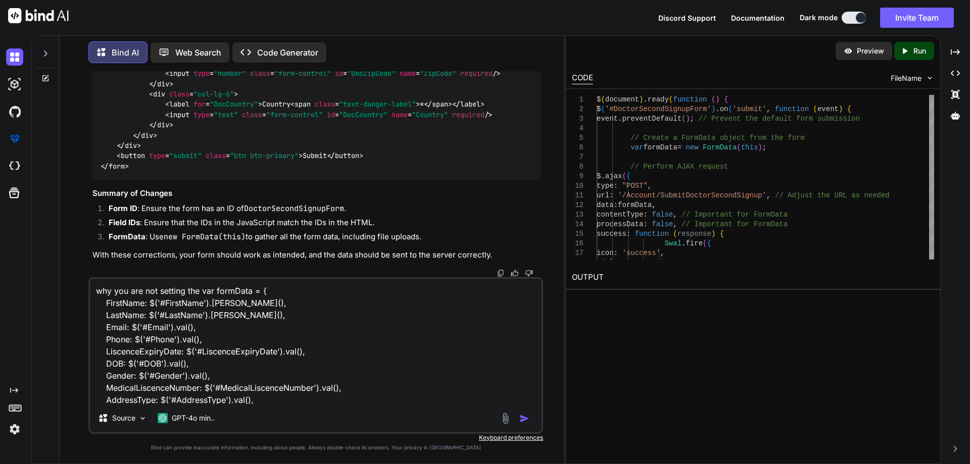
scroll to position [110, 0]
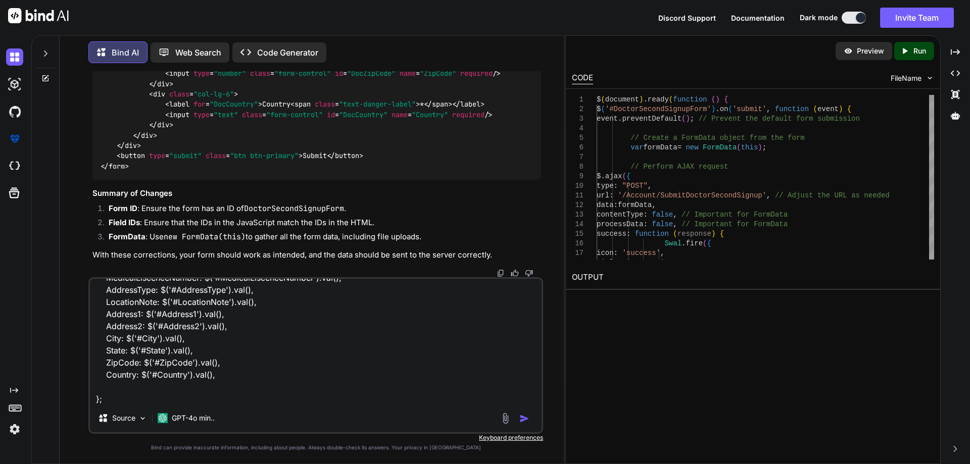
type textarea "why you are not setting the var formData = { FirstName: $('#FirstName').[PERSON…"
click at [524, 416] on img "button" at bounding box center [524, 419] width 10 height 10
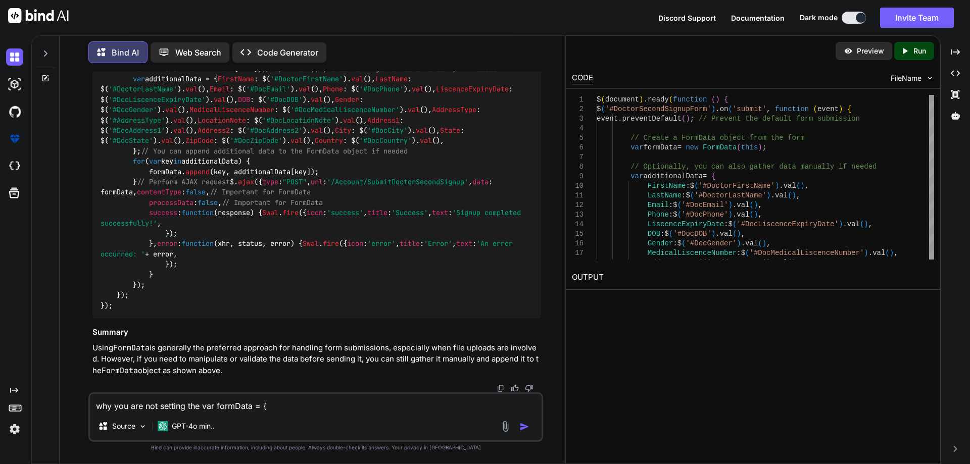
scroll to position [31107, 0]
click at [169, 400] on textarea "why you are not setting the var formData = { FirstName: $('#FirstName').[PERSON…" at bounding box center [316, 403] width 452 height 18
paste textarea "<button type="submit" class="btn btn-primary" onclick="doctorsceondsignup()" >S…"
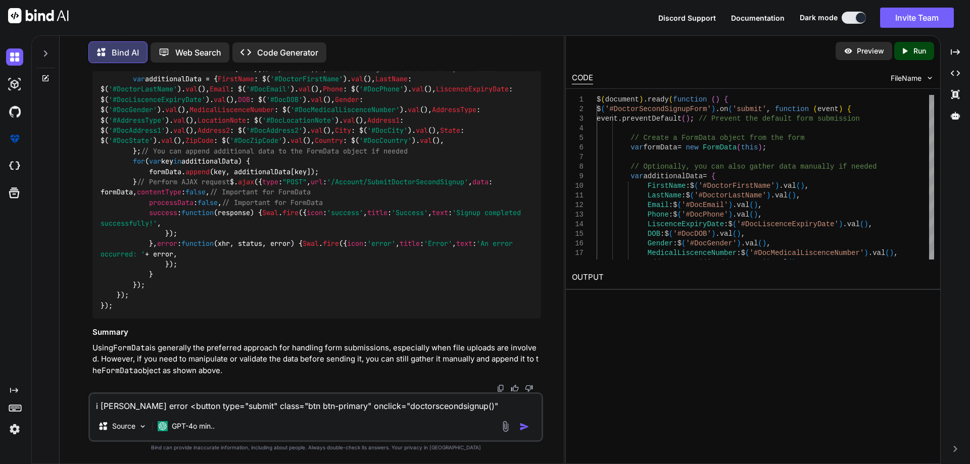
paste textarea "Uncaught ReferenceError: doctorsceondsignup is not defined"
type textarea "i [PERSON_NAME] error <button type="submit" class="btn btn-primary" onclick="do…"
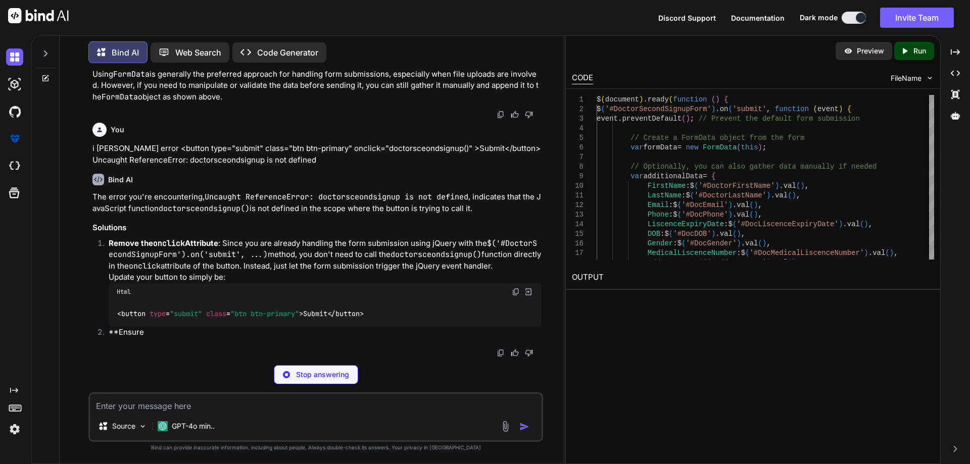
scroll to position [31866, 0]
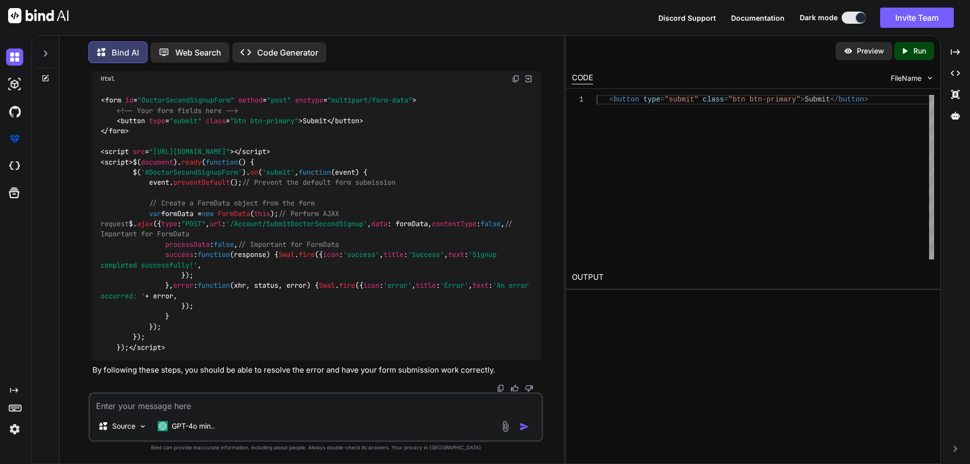
click at [212, 406] on textarea at bounding box center [316, 403] width 452 height 18
paste textarea "@model InfraredIV.Core.WebRequestModel.LoginResponse <body> <section class="das…"
type textarea "@model InfraredIV.Core.WebRequestModel.LoginResponse <body> <section class="das…"
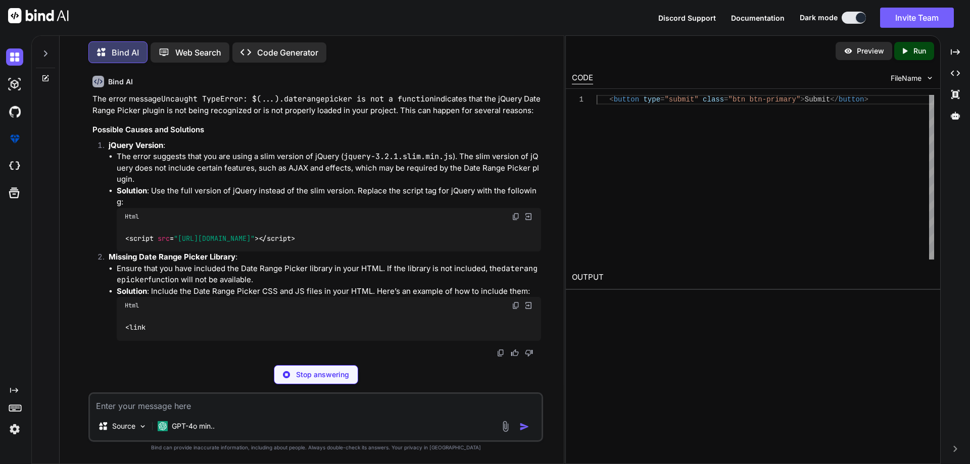
scroll to position [33639, 0]
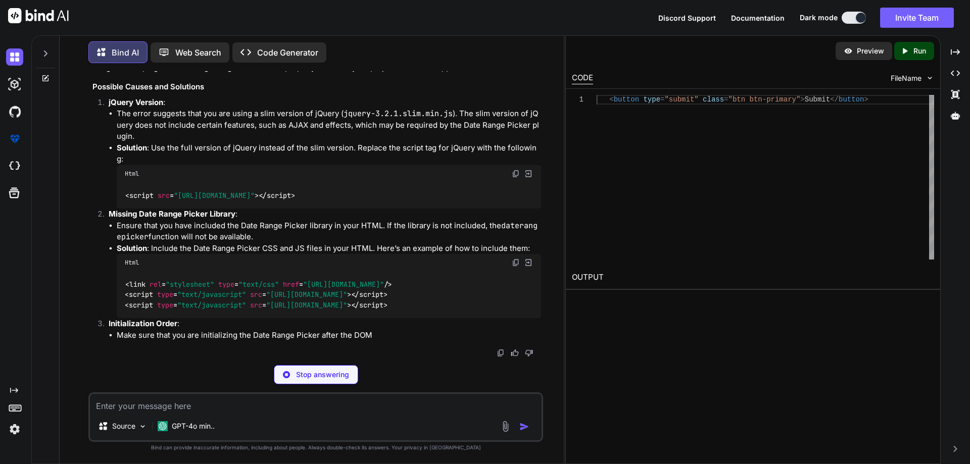
click at [515, 178] on img at bounding box center [516, 174] width 8 height 8
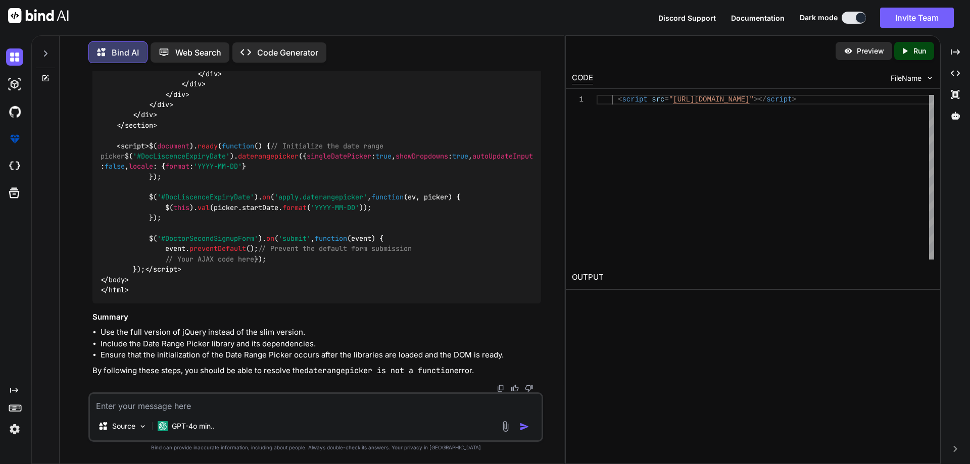
scroll to position [34657, 0]
drag, startPoint x: 151, startPoint y: 131, endPoint x: 215, endPoint y: 299, distance: 179.4
click at [103, 404] on textarea at bounding box center [316, 403] width 452 height 18
paste textarea "@model InfraredIV.Core.WebRequestModel.LoginResponse <body> <section class="das…"
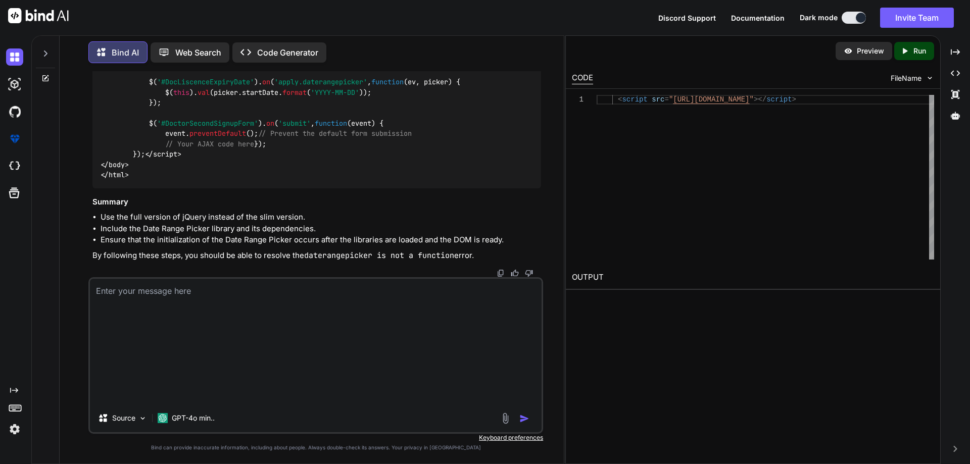
type textarea "@model InfraredIV.Core.WebRequestModel.LoginResponse <body> <section class="das…"
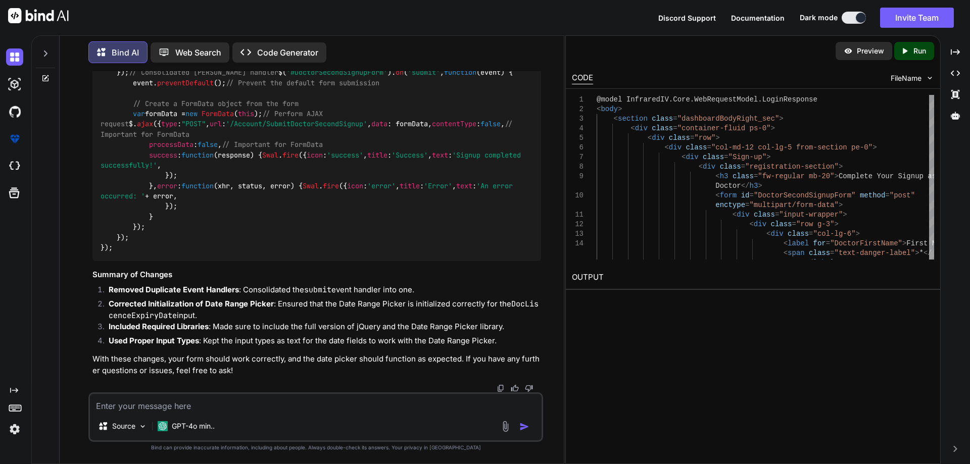
scroll to position [37712, 0]
click at [247, 406] on textarea at bounding box center [316, 403] width 452 height 18
paste textarea "@model InfraredIV.Core.WebRequestModel.LoginResponse <body> <section class="das…"
type textarea "@model InfraredIV.Core.WebRequestModel.LoginResponse <body> <section class="das…"
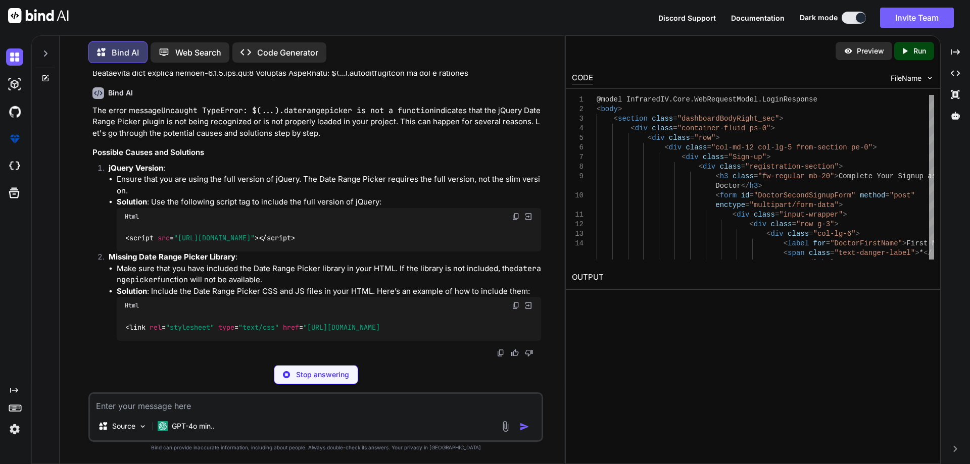
scroll to position [40286, 0]
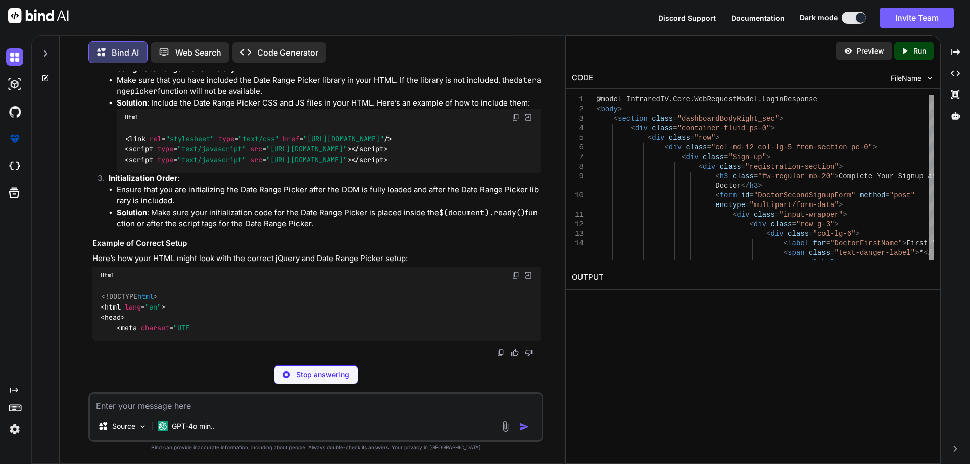
click at [517, 32] on img at bounding box center [516, 28] width 8 height 8
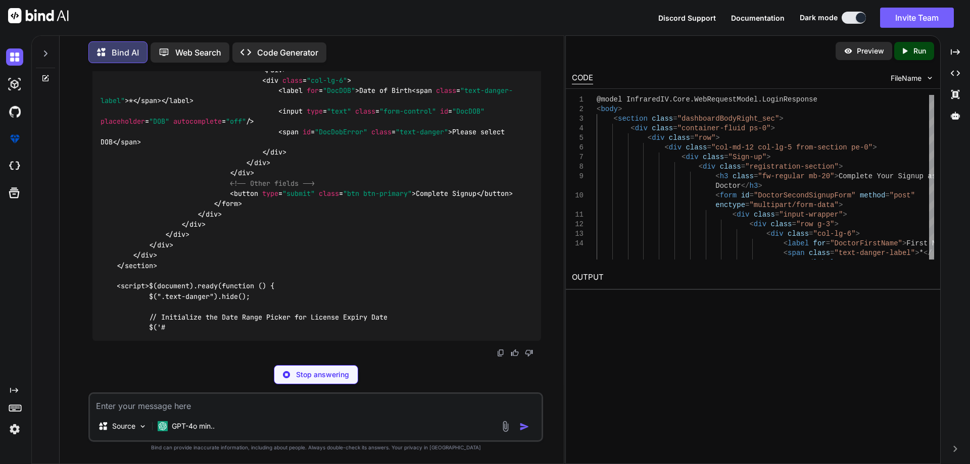
scroll to position [40488, 0]
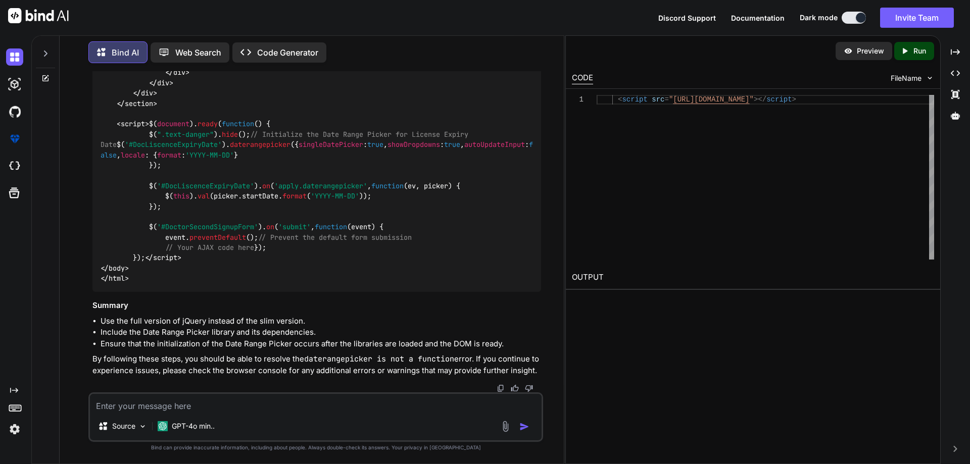
scroll to position [41249, 0]
click at [196, 397] on textarea at bounding box center [316, 403] width 452 height 18
paste textarea "This is my html @model InfraredIV.Core.WebRequestModel.LoginResponse <body> <se…"
type textarea "This is my html @model InfraredIV.Core.WebRequestModel.LoginResponse <body> <se…"
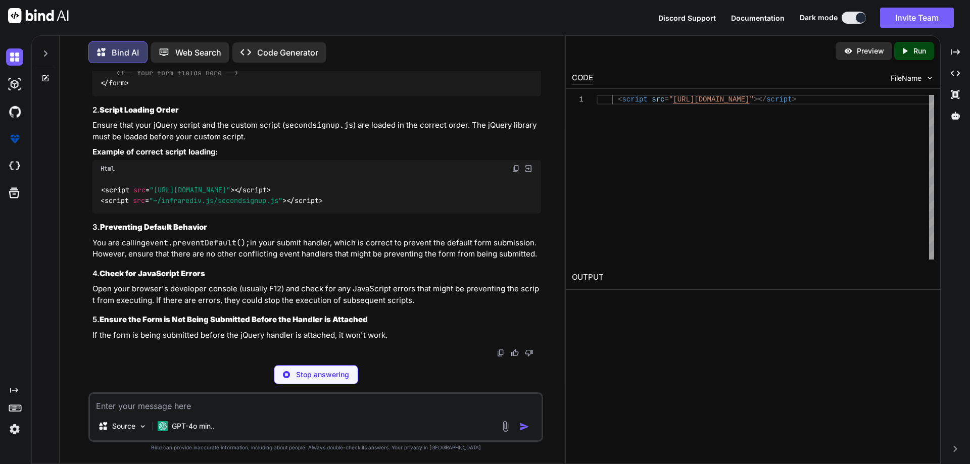
scroll to position [42436, 0]
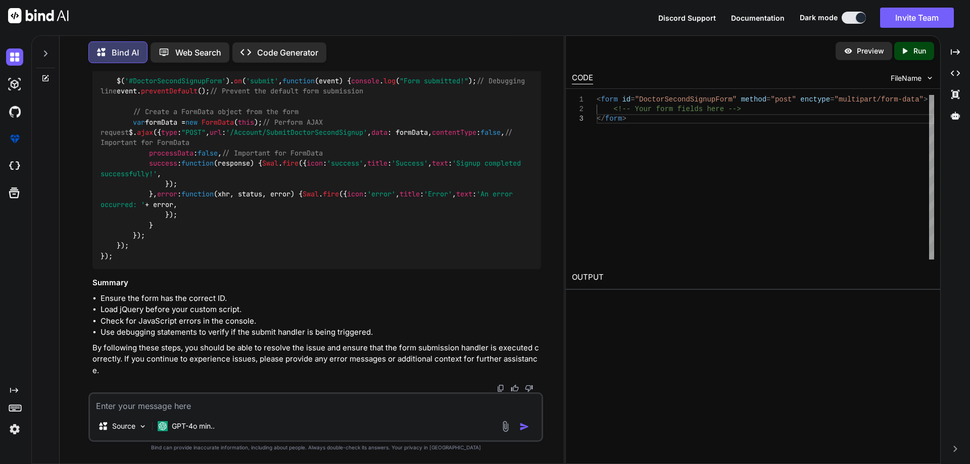
scroll to position [43194, 0]
drag, startPoint x: 117, startPoint y: 255, endPoint x: 392, endPoint y: 264, distance: 275.1
drag, startPoint x: 432, startPoint y: 143, endPoint x: 100, endPoint y: 134, distance: 332.1
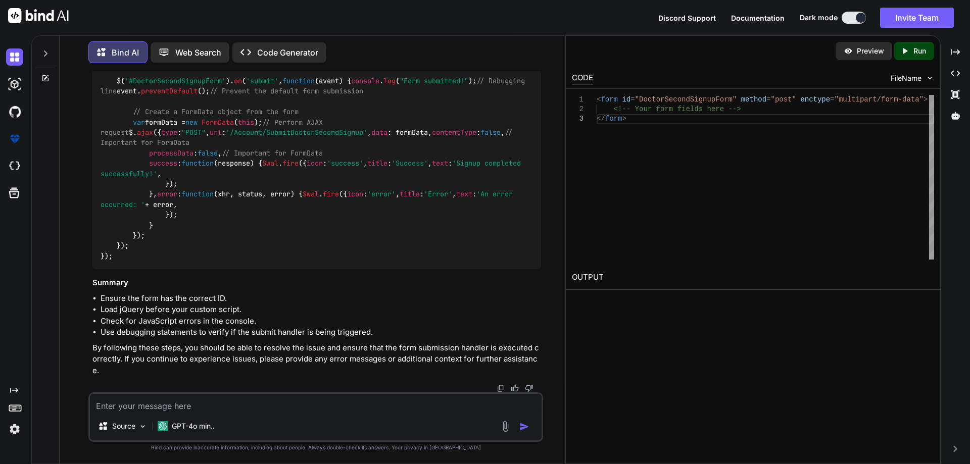
drag, startPoint x: 216, startPoint y: 233, endPoint x: 137, endPoint y: 240, distance: 79.1
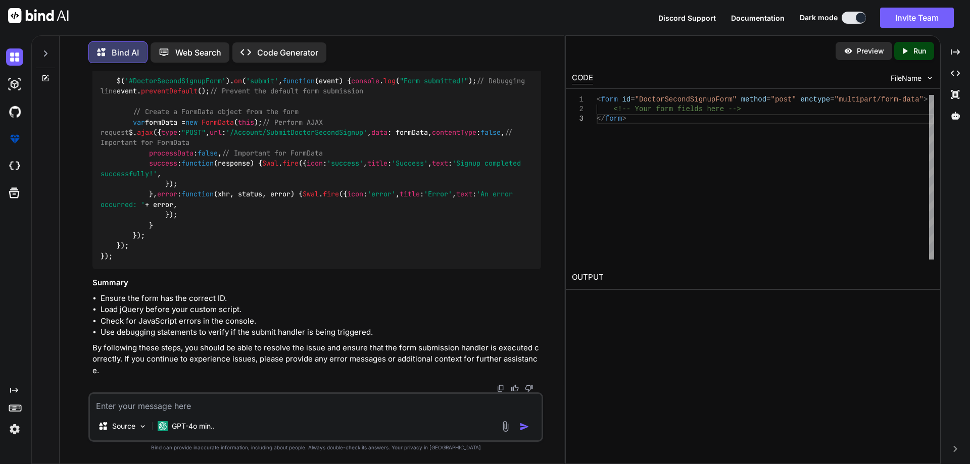
click at [189, 407] on textarea at bounding box center [316, 403] width 452 height 18
paste textarea "@model InfraredIV.Core.WebRequestModel.LoginResponse <body> <section class="das…"
type textarea "@model InfraredIV.Core.WebRequestModel.LoginResponse <body> <section class="das…"
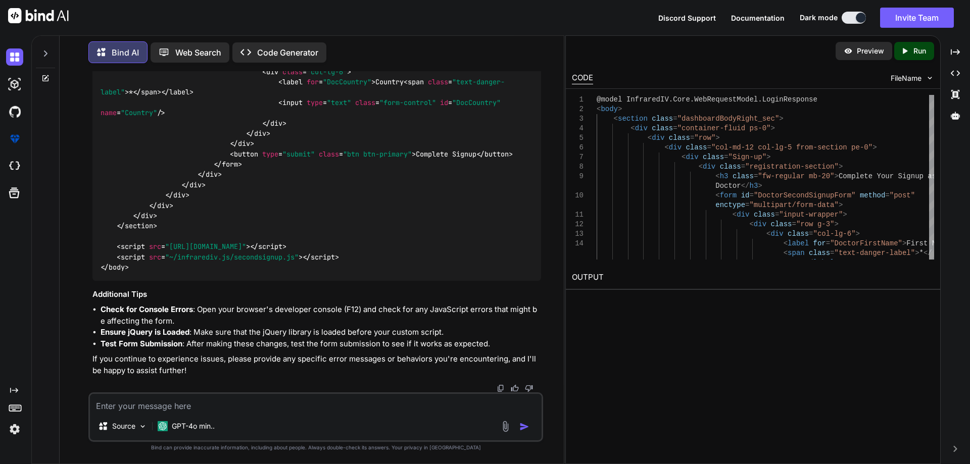
scroll to position [44741, 0]
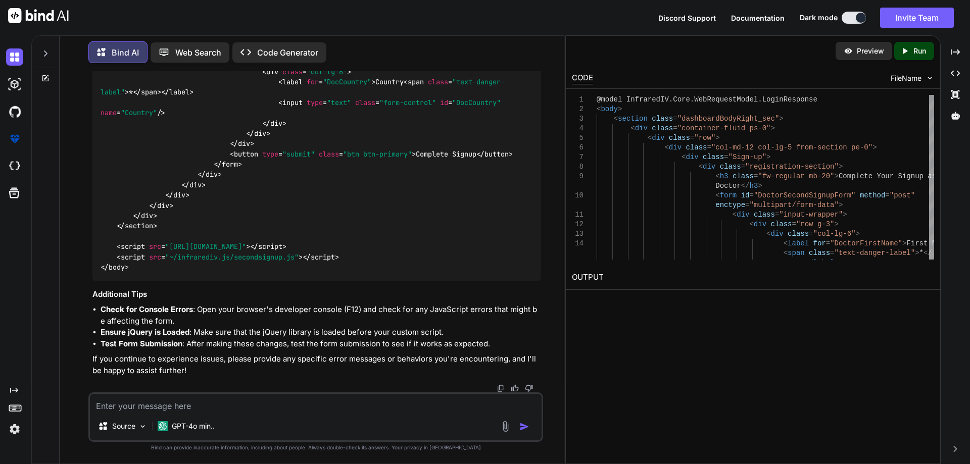
drag, startPoint x: 213, startPoint y: 248, endPoint x: 194, endPoint y: 259, distance: 22.9
drag, startPoint x: 216, startPoint y: 163, endPoint x: 257, endPoint y: 160, distance: 41.0
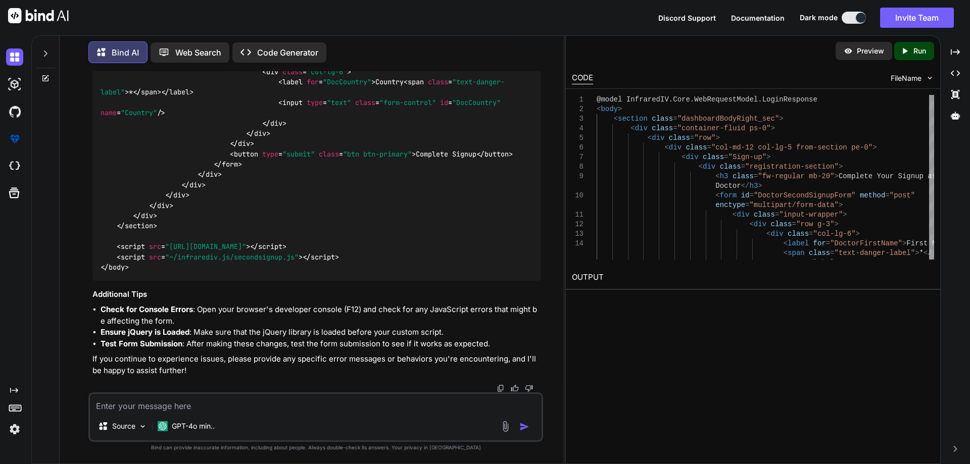
click at [244, 401] on textarea at bounding box center [316, 403] width 452 height 18
paste textarea "Id string Id Send empty value FirstName string Test Send empty value LastName s…"
type textarea "Id string Id Send empty value FirstName string Test Send empty value LastName s…"
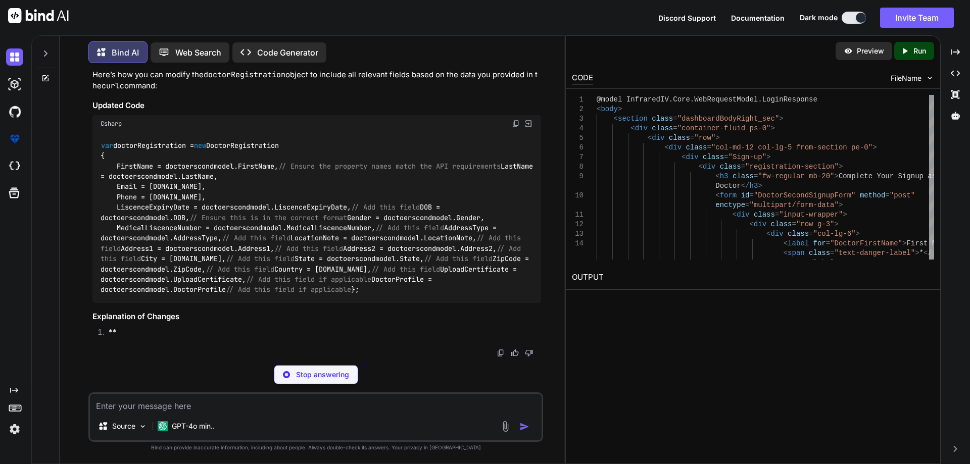
scroll to position [47429, 0]
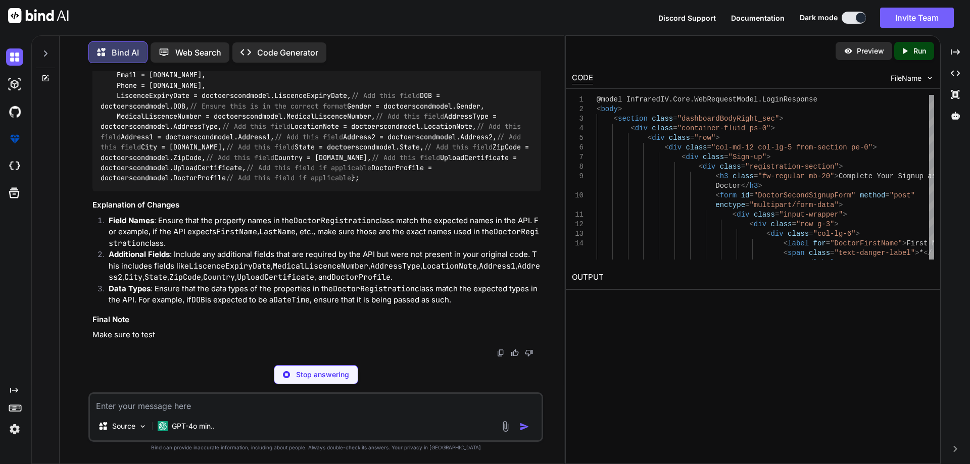
drag, startPoint x: 98, startPoint y: 82, endPoint x: 119, endPoint y: 293, distance: 211.8
click at [119, 192] on div "var doctorRegistration = new DoctorRegistration { FirstName = doctoerscondmodel…" at bounding box center [316, 106] width 449 height 171
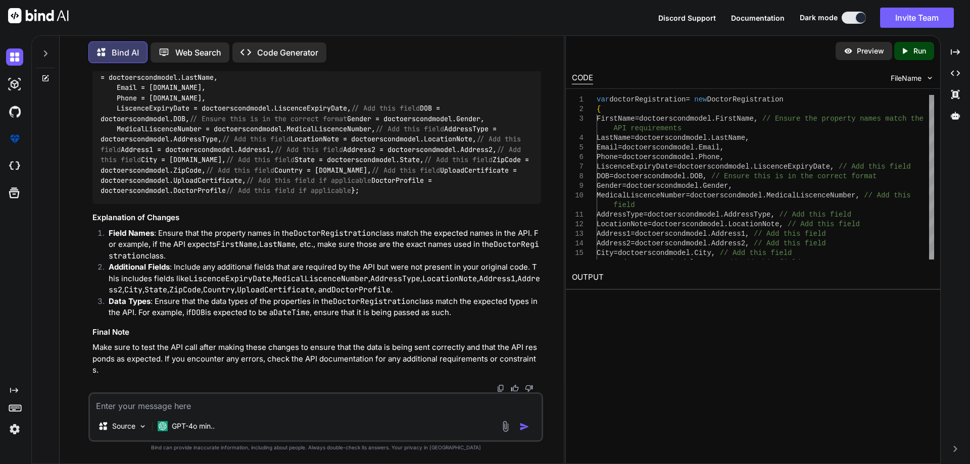
drag, startPoint x: 143, startPoint y: 151, endPoint x: 130, endPoint y: 128, distance: 25.3
click at [143, 151] on code "var doctorRegistration = new DoctorRegistration { FirstName = doctoerscondmodel…" at bounding box center [319, 118] width 437 height 155
drag, startPoint x: 101, startPoint y: 83, endPoint x: 148, endPoint y: 289, distance: 211.0
click at [148, 204] on div "var doctorRegistration = new DoctorRegistration { FirstName = doctoerscondmodel…" at bounding box center [316, 118] width 449 height 171
click at [231, 409] on textarea at bounding box center [316, 403] width 452 height 18
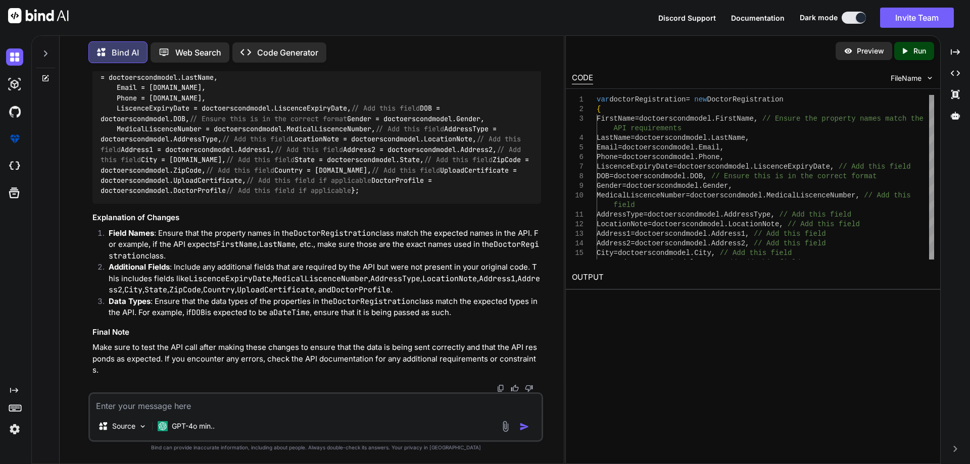
paste textarea "public async Task<DoctorSceondSignupResponseModel> SubmitDoctorSecondSignup([Fr…"
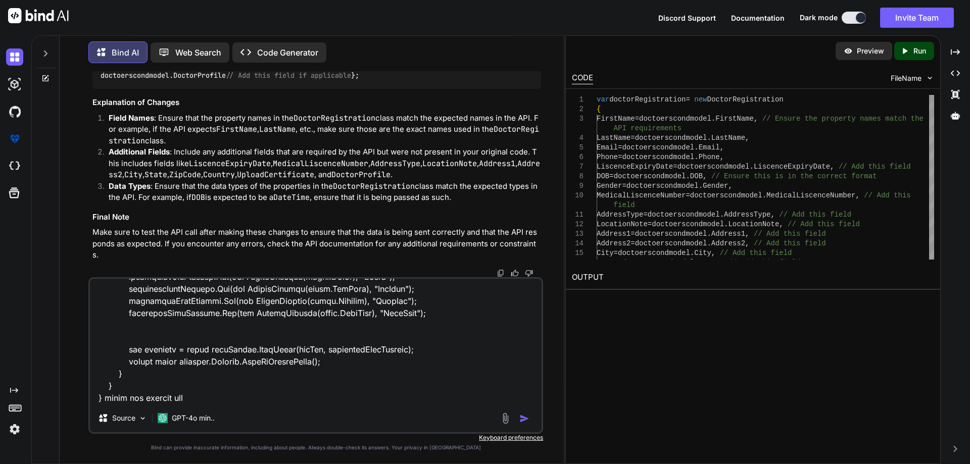
type textarea "public async Task<DoctorSceondSignupResponseModel> SubmitDoctorSecondSignup([Fr…"
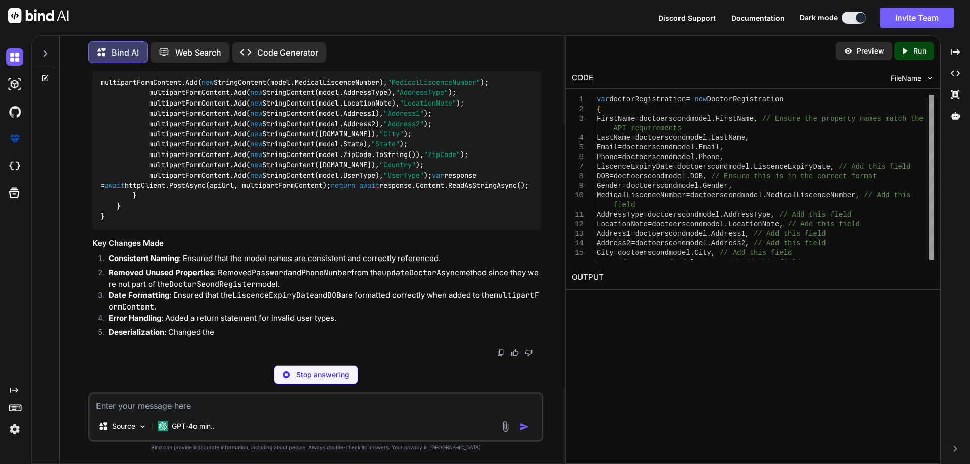
scroll to position [48311, 0]
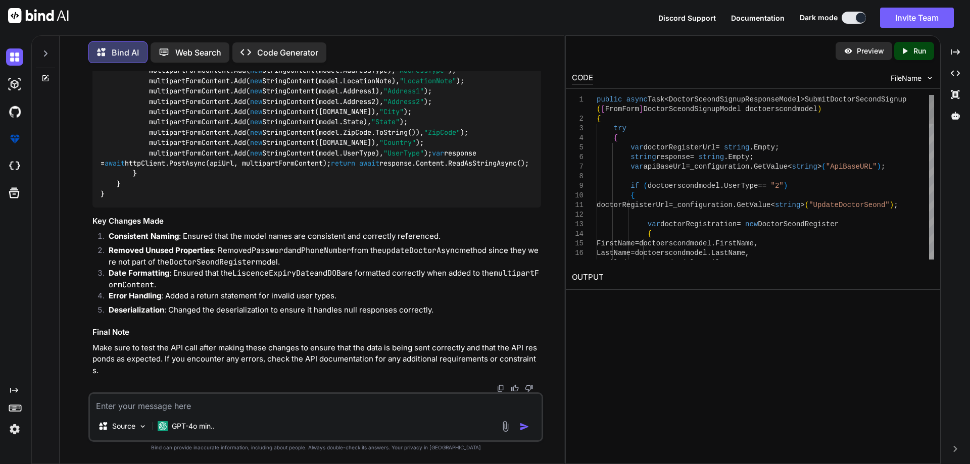
click at [290, 412] on textarea at bounding box center [316, 403] width 452 height 18
paste textarea "<div class="col-lg-6"> <label for="UploadCertificate">Upload Certificate <span …"
type textarea "<div class="col-lg-6"> <label for="UploadCertificate">Upload Certificate <span …"
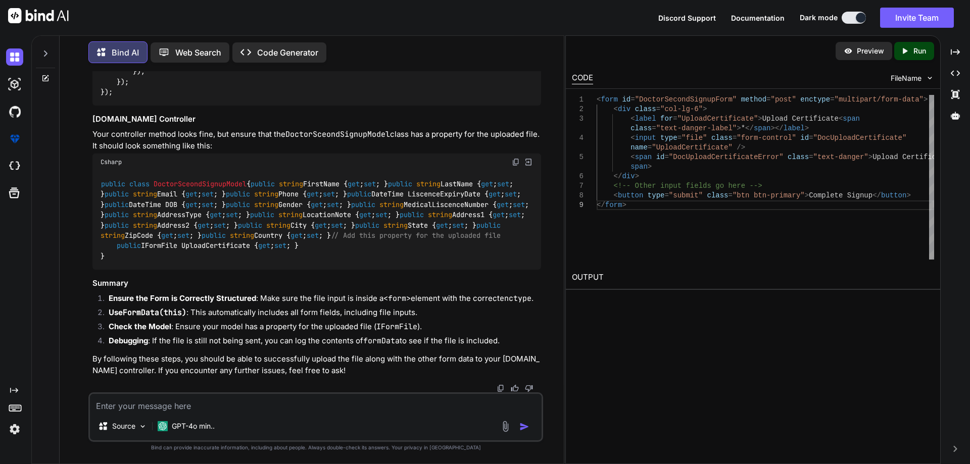
scroll to position [50107, 0]
drag, startPoint x: 138, startPoint y: 119, endPoint x: 189, endPoint y: 295, distance: 183.3
drag, startPoint x: 132, startPoint y: 116, endPoint x: 196, endPoint y: 299, distance: 194.2
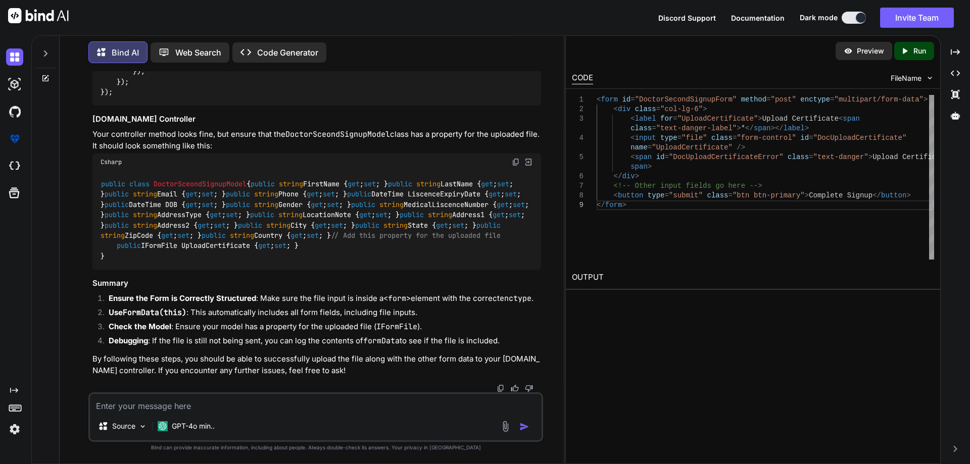
click at [222, 401] on textarea at bounding box center [316, 403] width 452 height 18
paste textarea "var additionalData = { FirstName: $('#DoctorFirstName').[PERSON_NAME](), LastNa…"
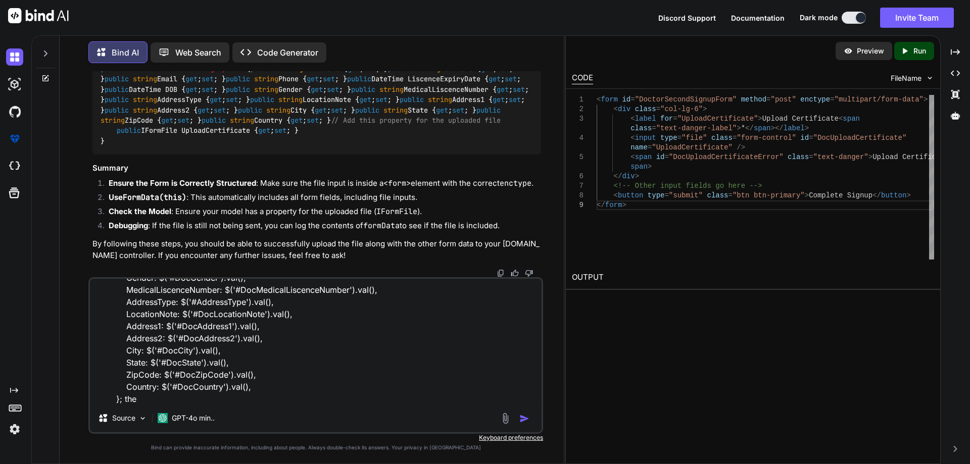
scroll to position [50764, 0]
click at [204, 146] on code "public class DoctorSceondSignupModel { public string FirstName { get ; set ; } …" at bounding box center [317, 105] width 433 height 82
click at [152, 400] on textarea "in jquery where you set the var additionalData = { FirstName: $('#DoctorFirstNa…" at bounding box center [316, 341] width 452 height 125
paste textarea "UploadCertificate"
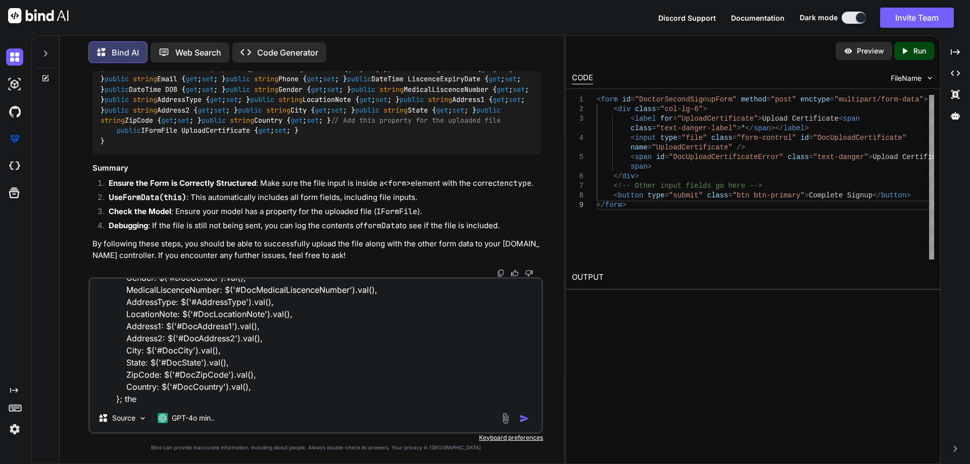
type textarea "in jquery where you set the var additionalData = { FirstName: $('#DoctorFirstNa…"
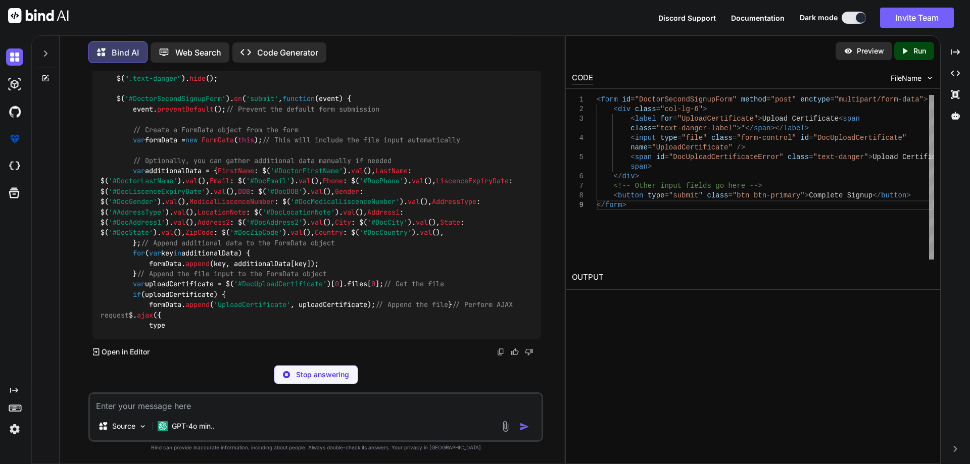
scroll to position [51475, 0]
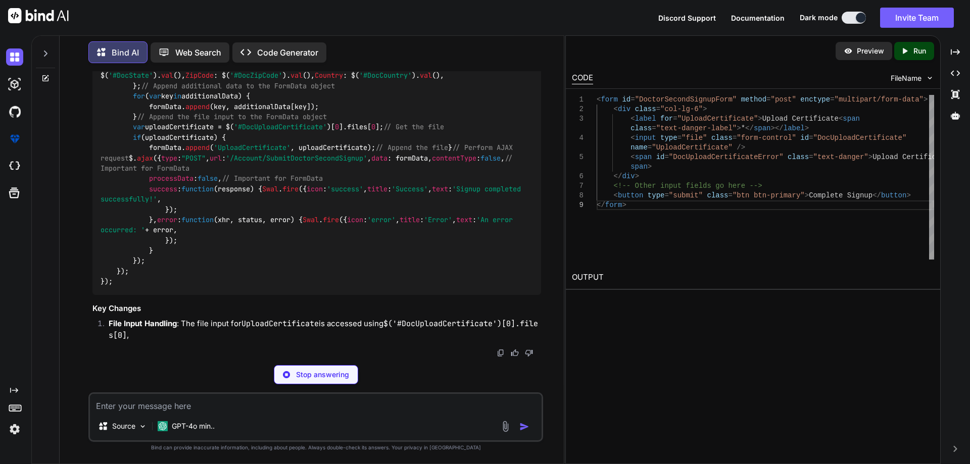
drag, startPoint x: 134, startPoint y: 264, endPoint x: 158, endPoint y: 299, distance: 42.2
click at [158, 295] on div "$( document ). ready ( function ( ) { $( ".text-danger" ). hide (); $( '#Doctor…" at bounding box center [316, 96] width 449 height 397
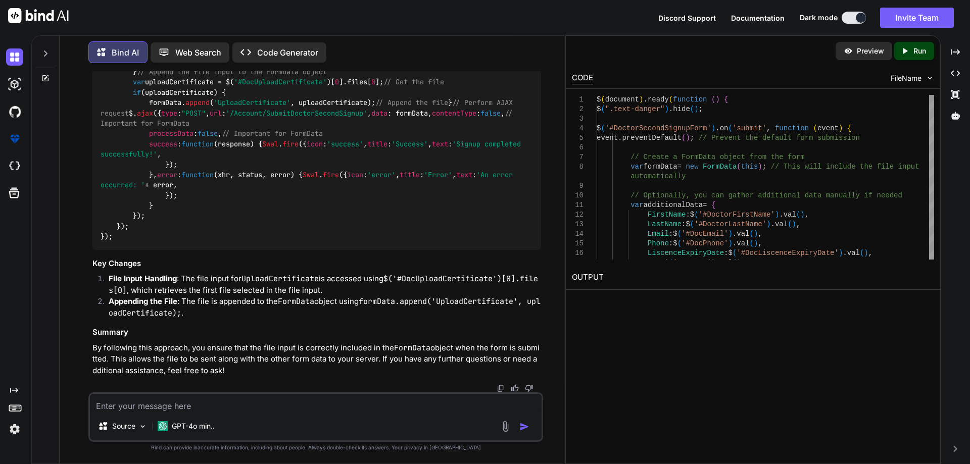
click at [240, 415] on div "Source GPT-4o min.." at bounding box center [315, 418] width 455 height 50
click at [220, 408] on textarea at bounding box center [316, 403] width 452 height 18
paste textarea "{StatusCode: 405, ReasonPhrase: 'Method Not Allowed', Version: 1.1, Content: Sy…"
type textarea "{StatusCode: 405, ReasonPhrase: 'Method Not Allowed', Version: 1.1, Content: Sy…"
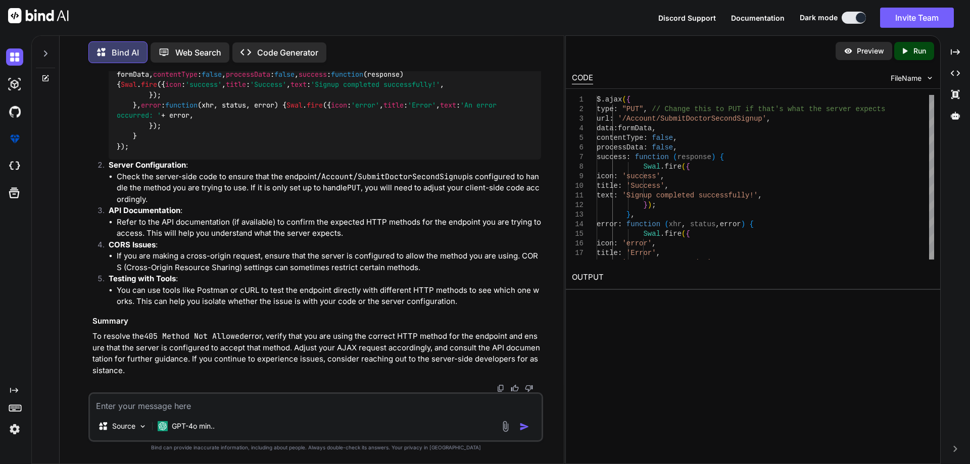
scroll to position [52061, 0]
click at [170, 58] on span ""PUT"" at bounding box center [180, 53] width 20 height 9
